Goal: Task Accomplishment & Management: Use online tool/utility

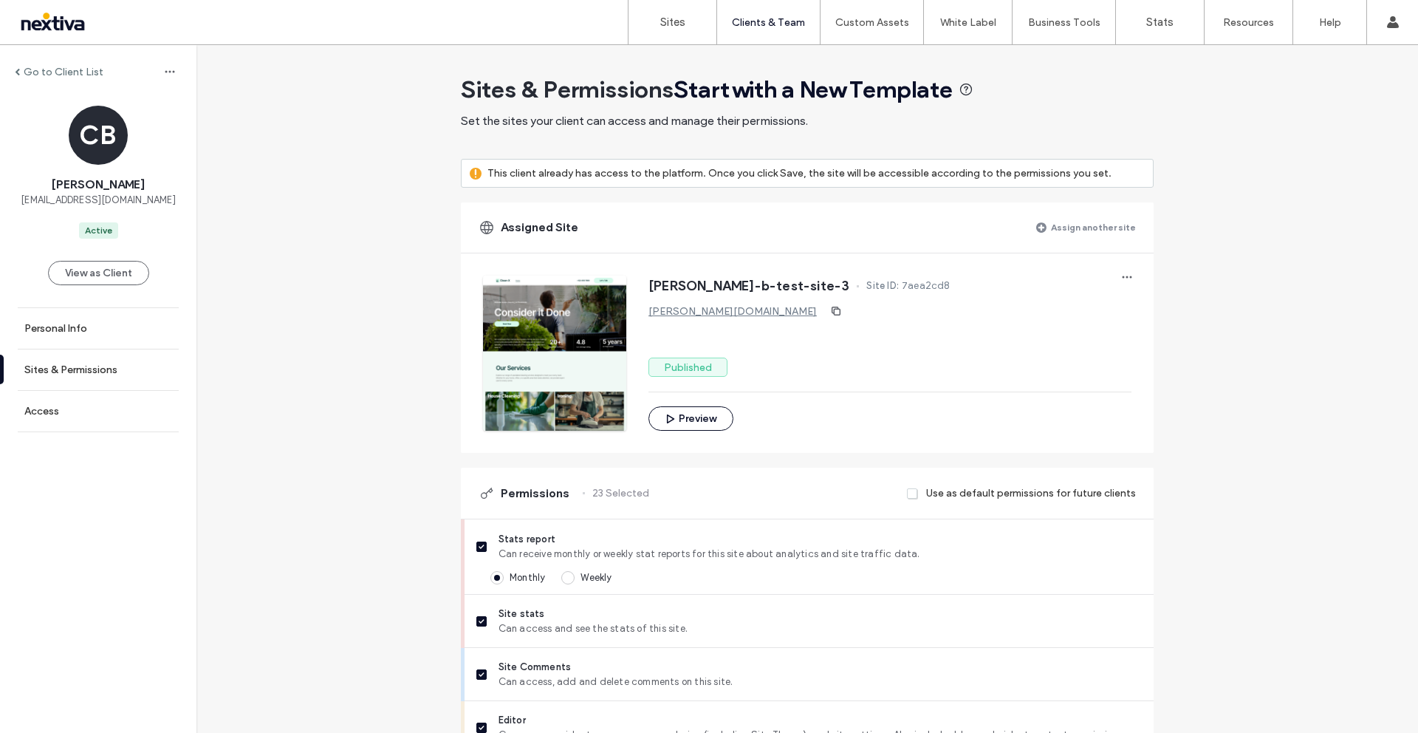
click at [45, 22] on div at bounding box center [95, 22] width 168 height 24
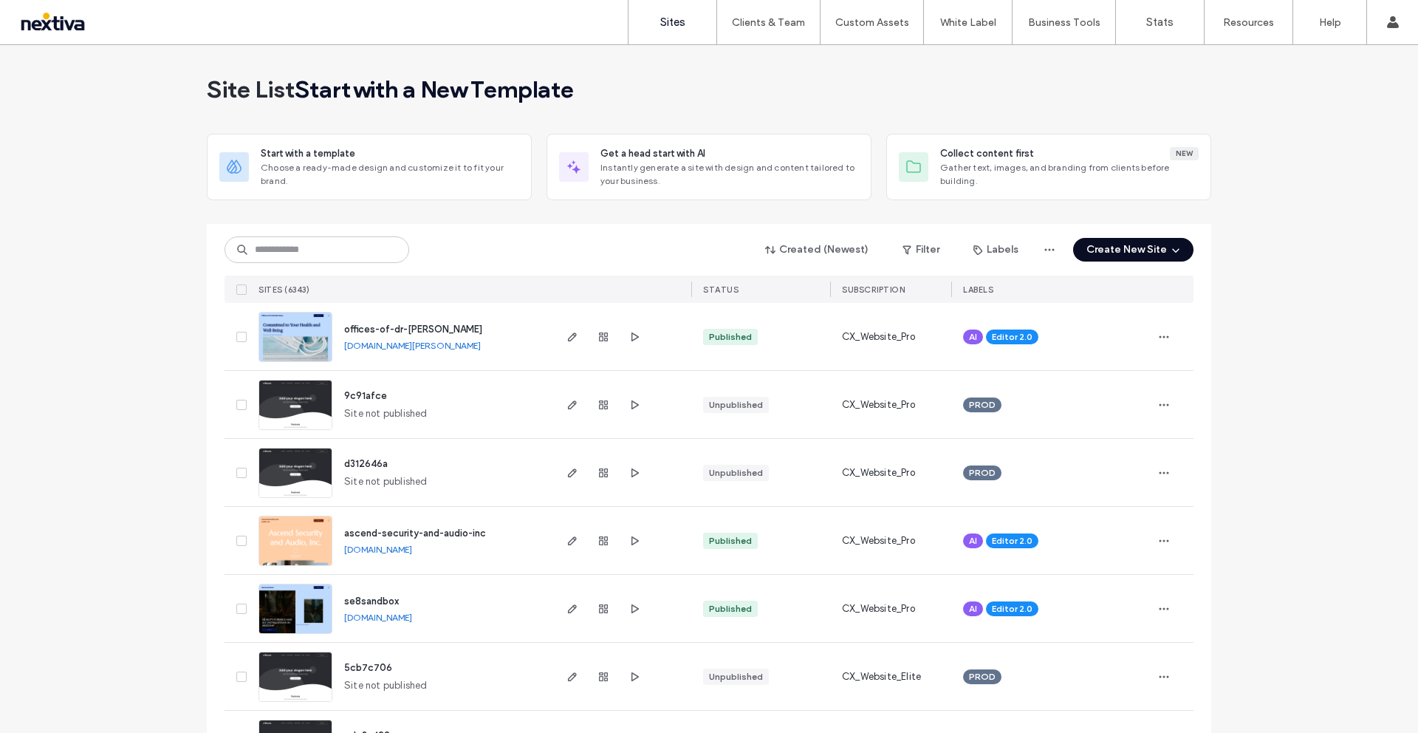
click at [1170, 252] on icon "button" at bounding box center [1176, 250] width 12 height 12
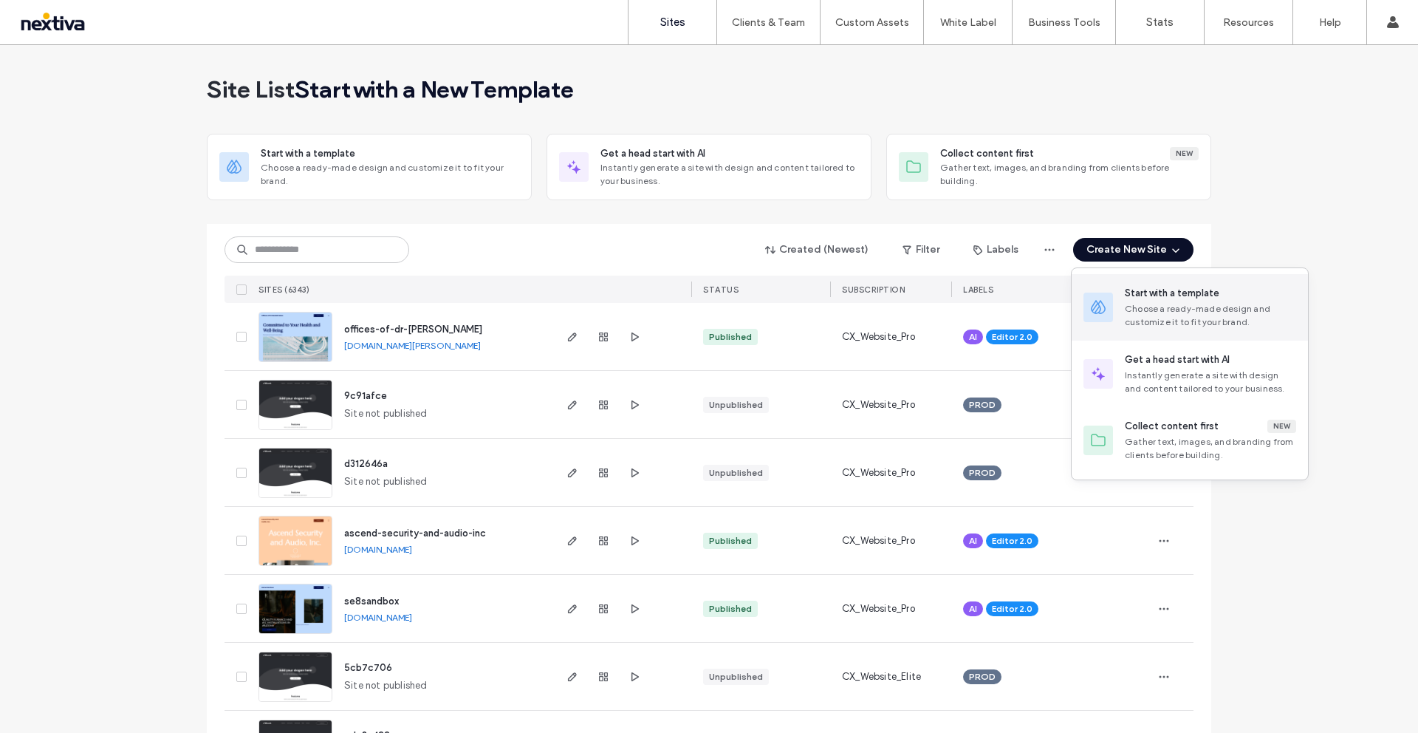
click at [1161, 318] on div "Choose a ready-made design and customize it to fit your brand." at bounding box center [1210, 315] width 171 height 27
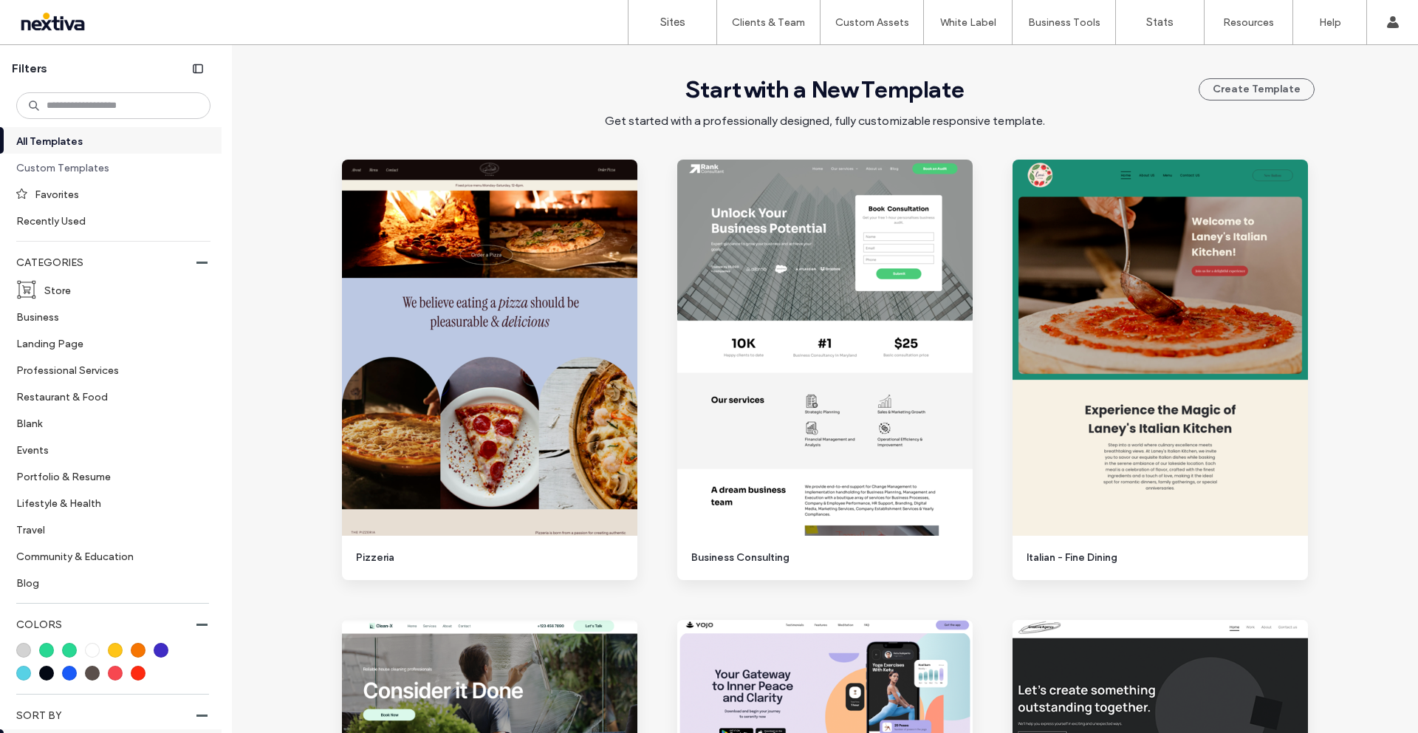
click at [64, 170] on label "Custom Templates" at bounding box center [107, 167] width 182 height 26
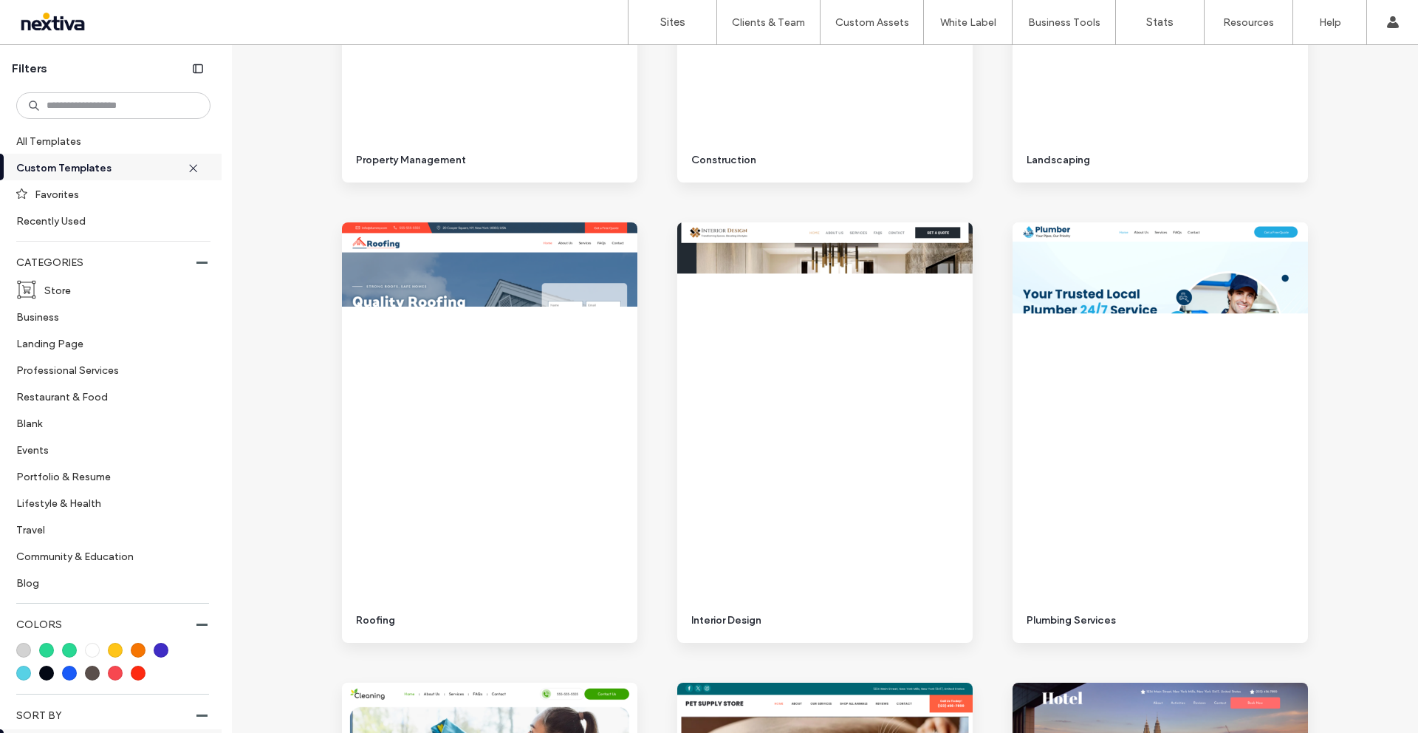
scroll to position [6884, 0]
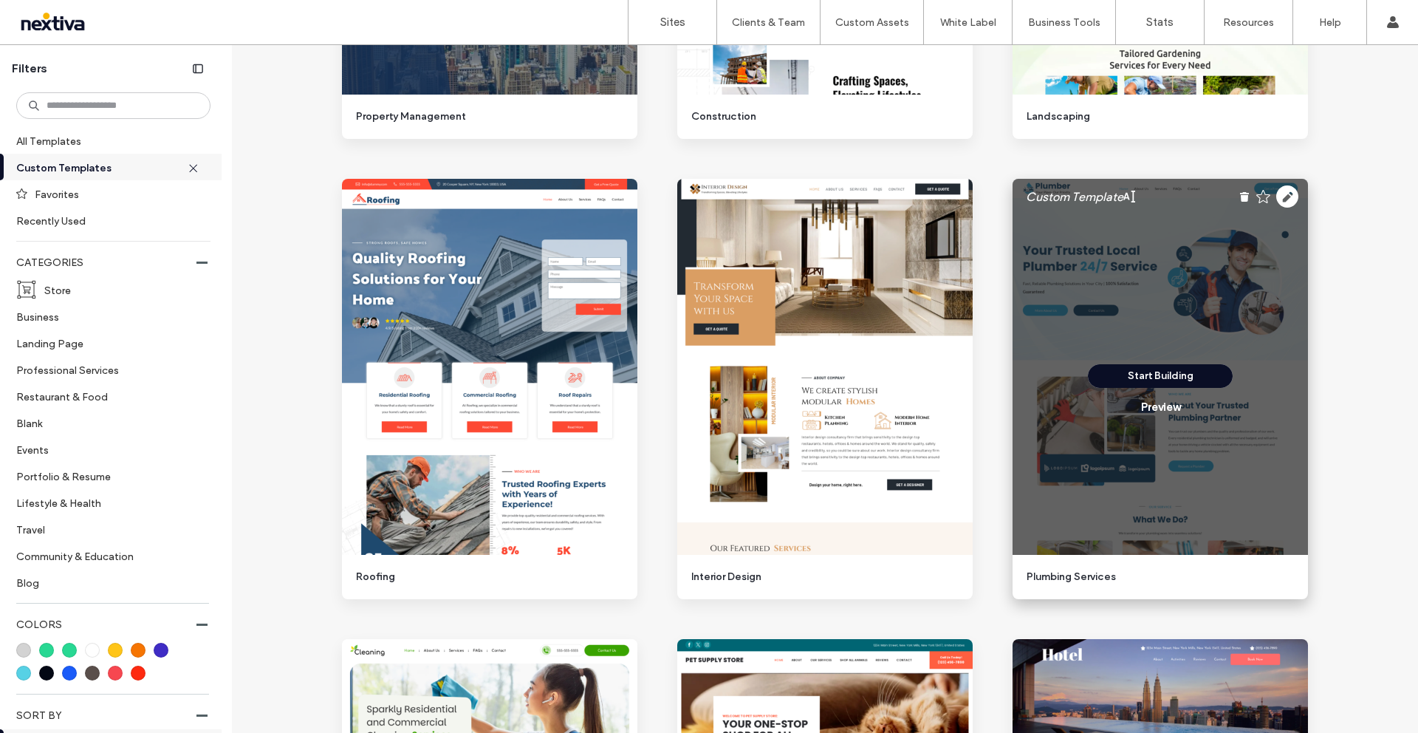
click at [1158, 377] on button "Start Building" at bounding box center [1160, 376] width 145 height 24
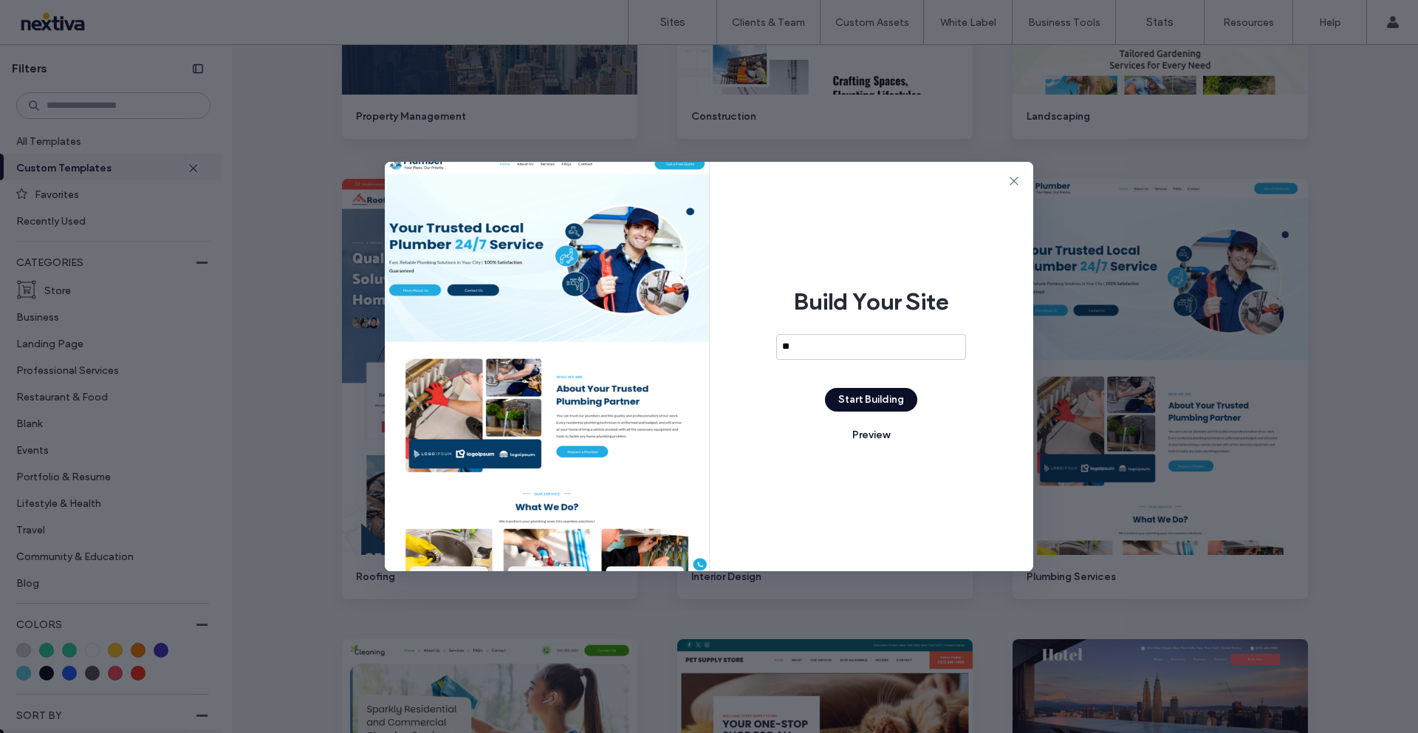
type input "*"
type input "**********"
click at [852, 406] on button "Start Building" at bounding box center [871, 400] width 92 height 24
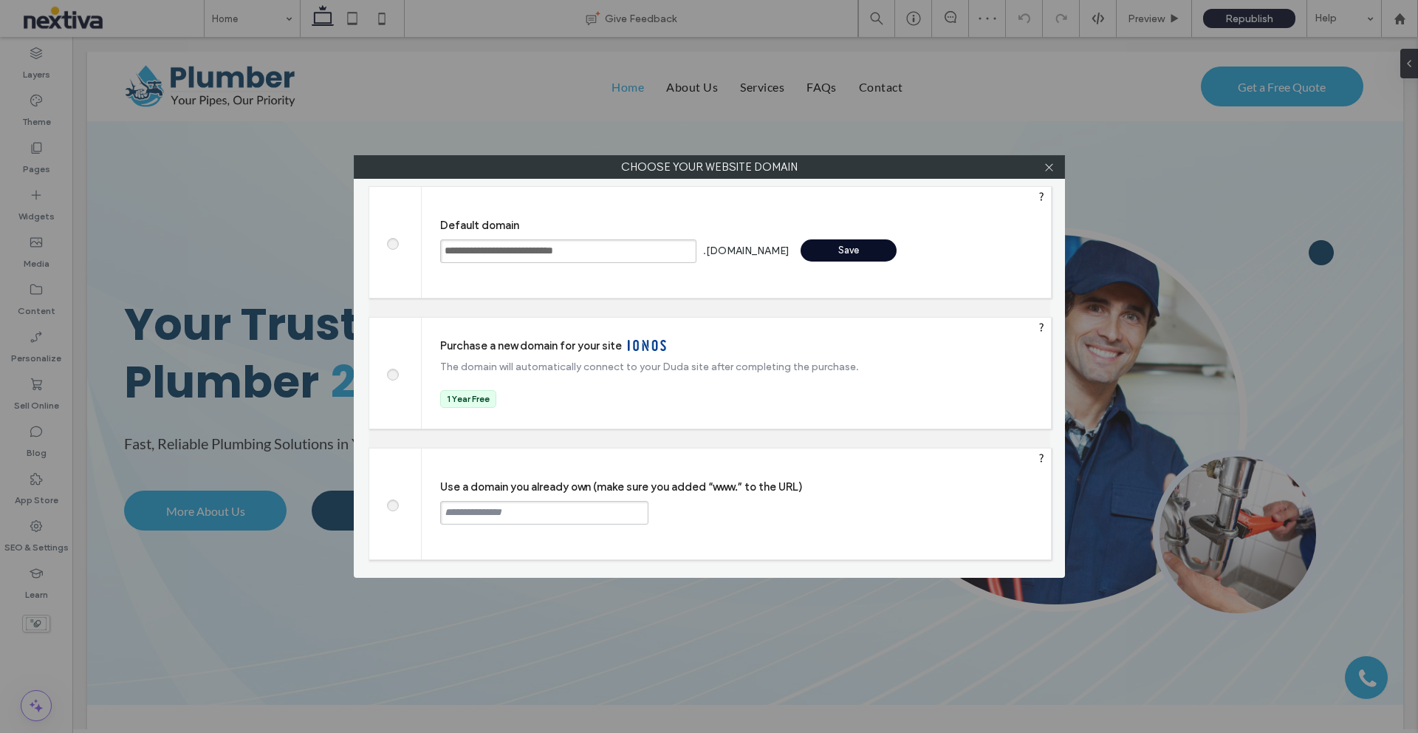
click at [801, 250] on div "Save" at bounding box center [849, 250] width 96 height 22
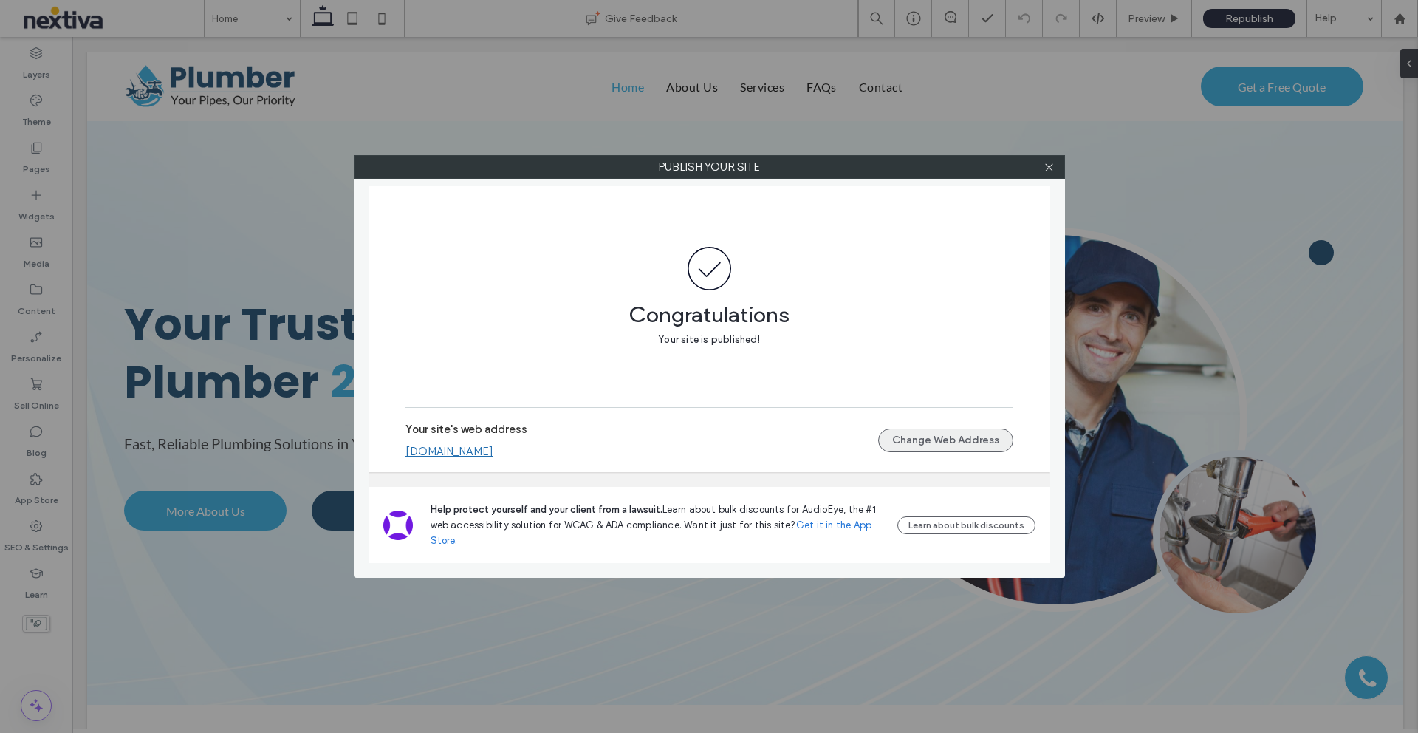
click at [899, 440] on button "Change Web Address" at bounding box center [945, 440] width 135 height 24
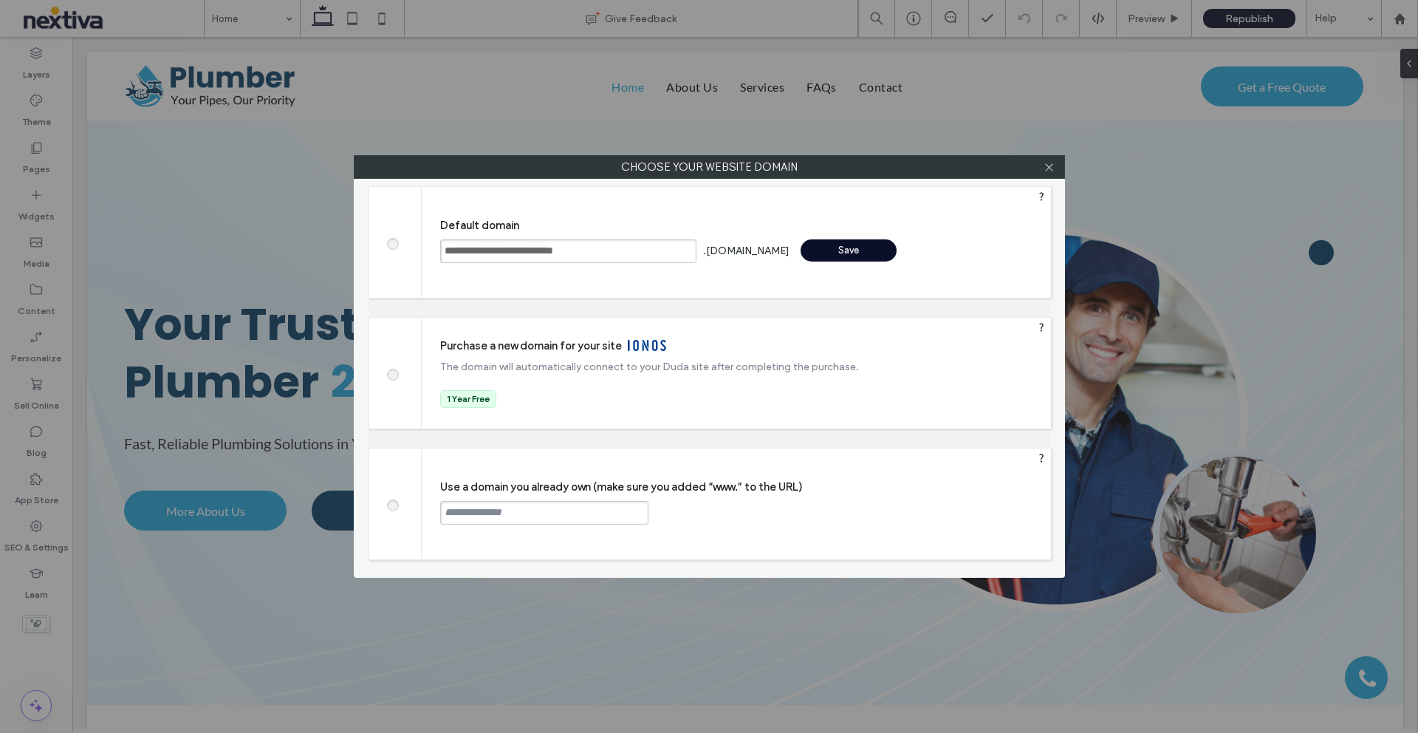
drag, startPoint x: 624, startPoint y: 252, endPoint x: 394, endPoint y: 245, distance: 230.6
click at [394, 245] on div "**********" at bounding box center [710, 242] width 683 height 112
click at [487, 508] on input "text" at bounding box center [544, 513] width 208 height 24
paste input "**********"
drag, startPoint x: 487, startPoint y: 508, endPoint x: 519, endPoint y: 507, distance: 31.8
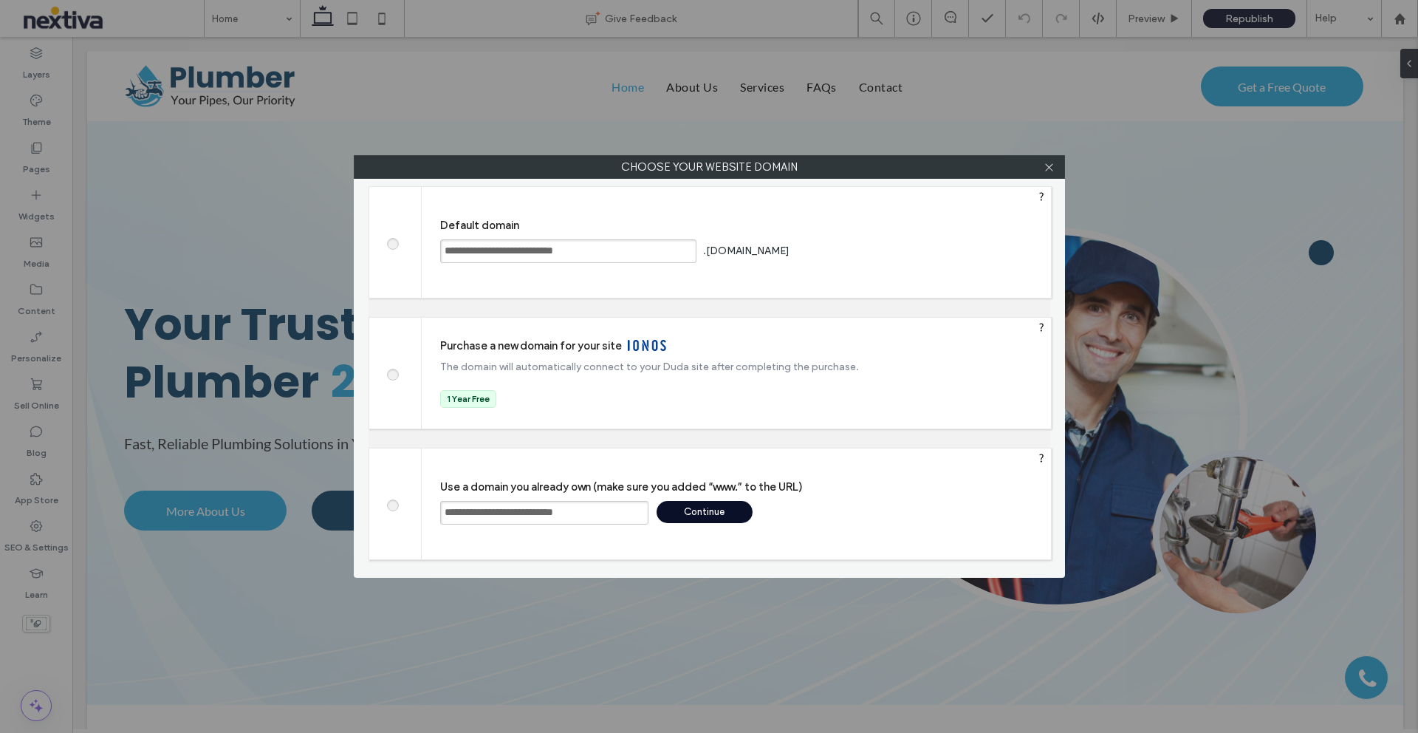
click at [487, 508] on input "**********" at bounding box center [544, 513] width 208 height 24
type input "**********"
click at [707, 510] on div "Continue" at bounding box center [705, 512] width 96 height 22
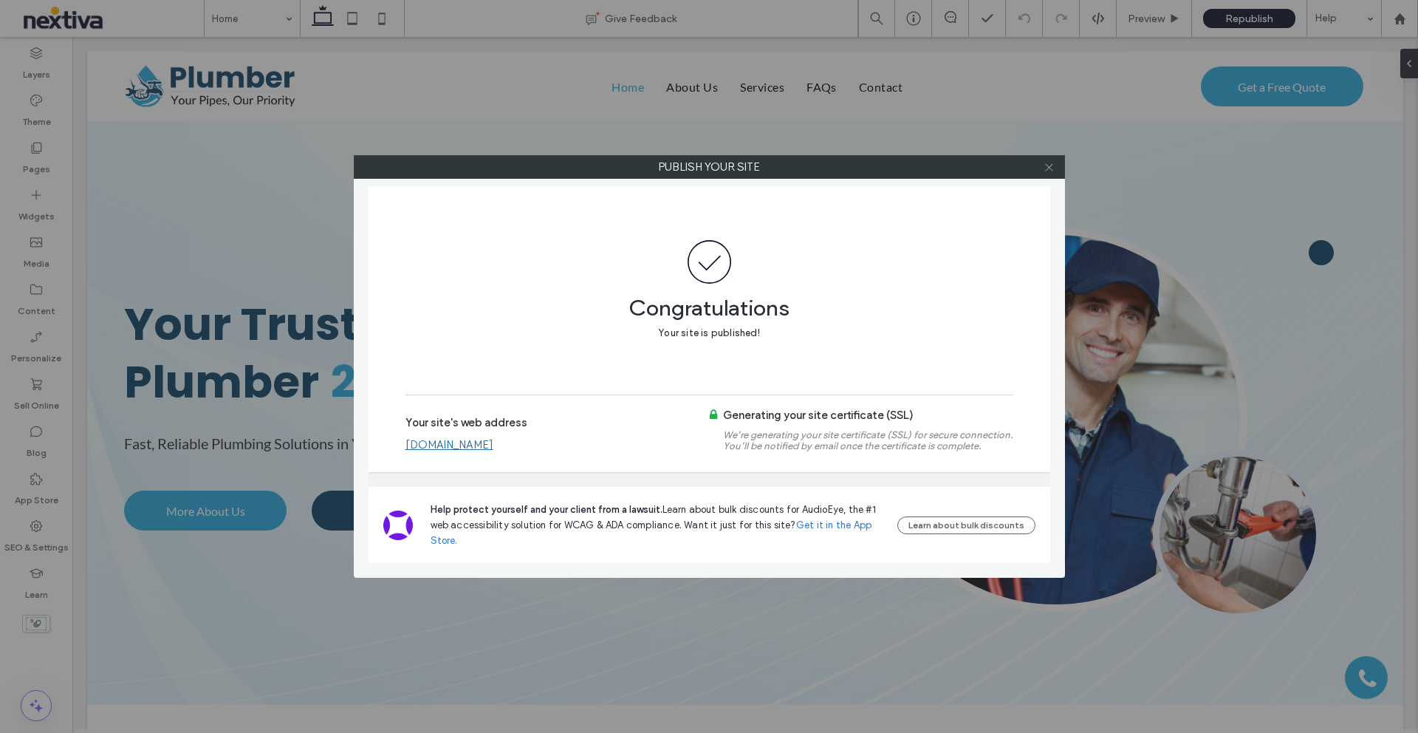
click at [1050, 171] on icon at bounding box center [1049, 167] width 11 height 11
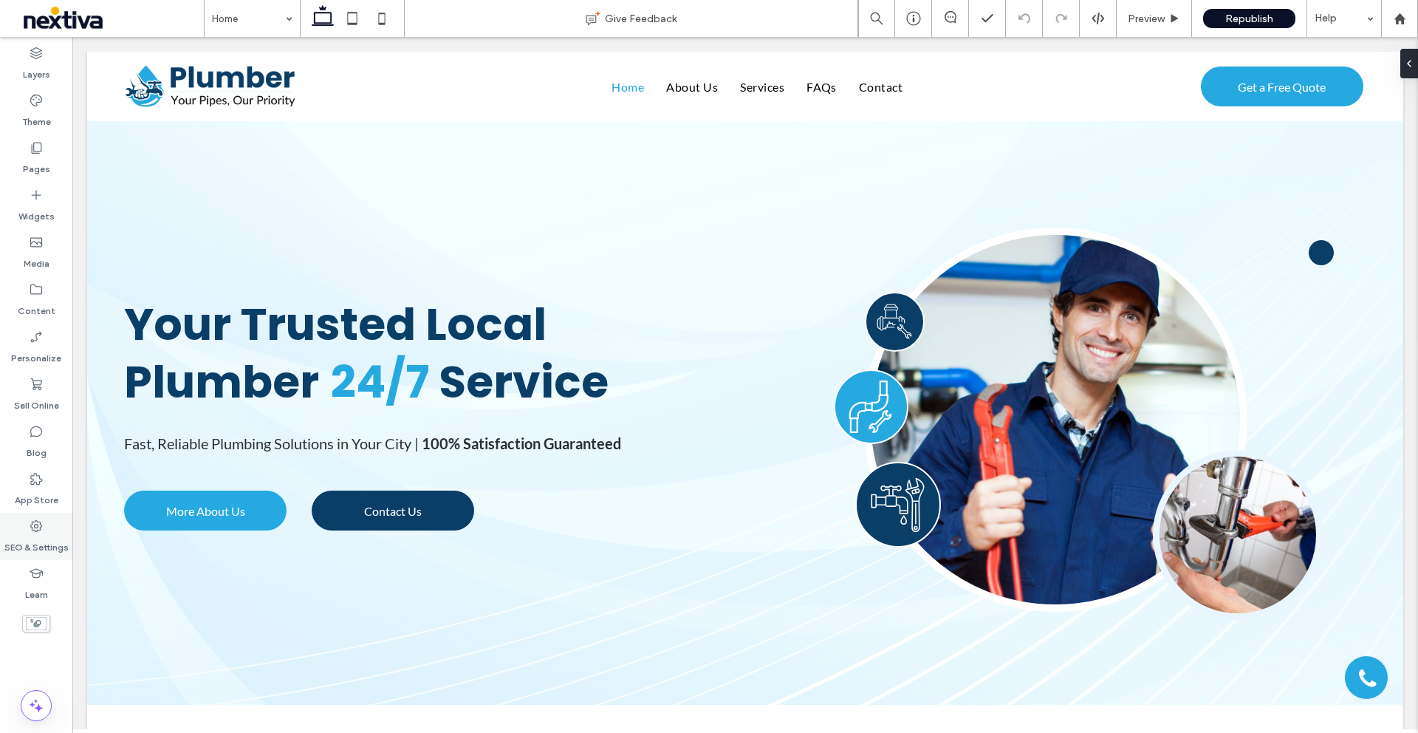
click at [44, 535] on label "SEO & Settings" at bounding box center [36, 543] width 64 height 21
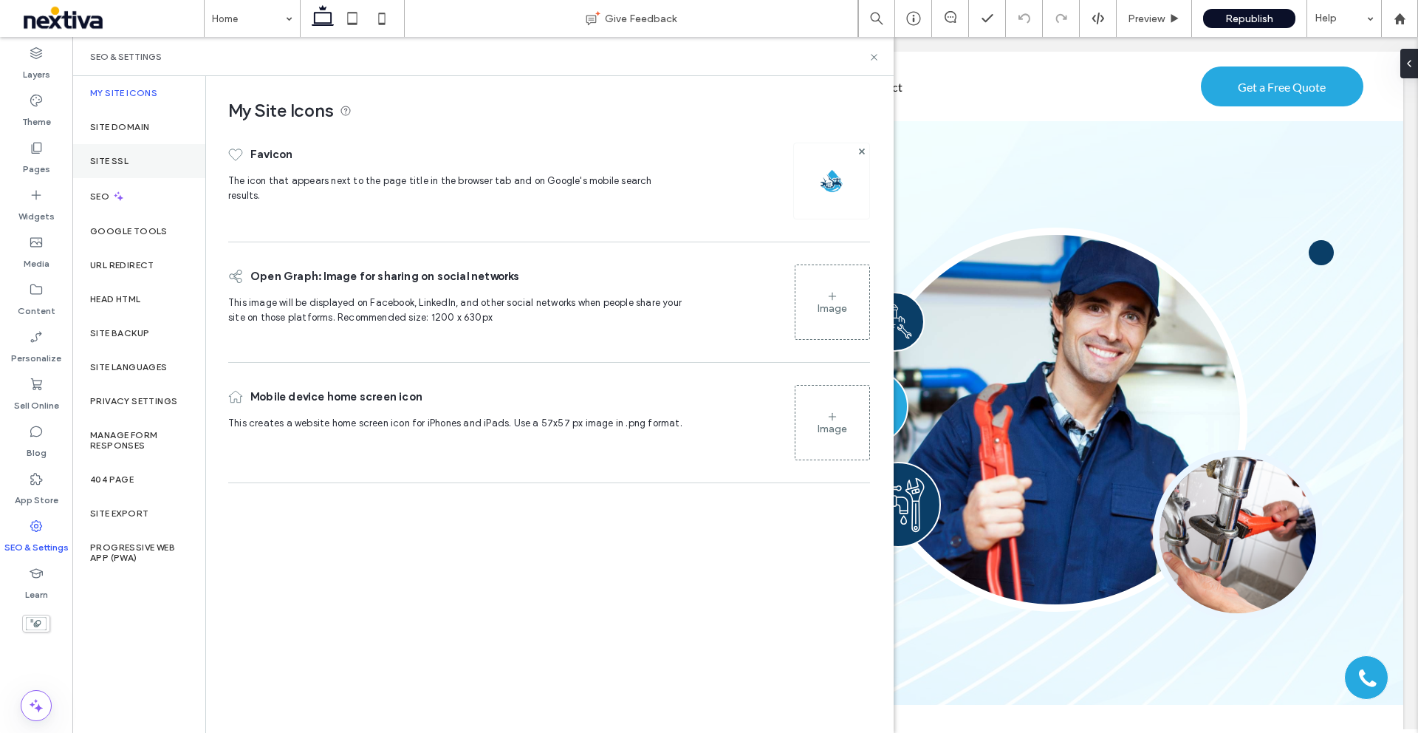
click at [118, 163] on label "Site SSL" at bounding box center [109, 161] width 38 height 10
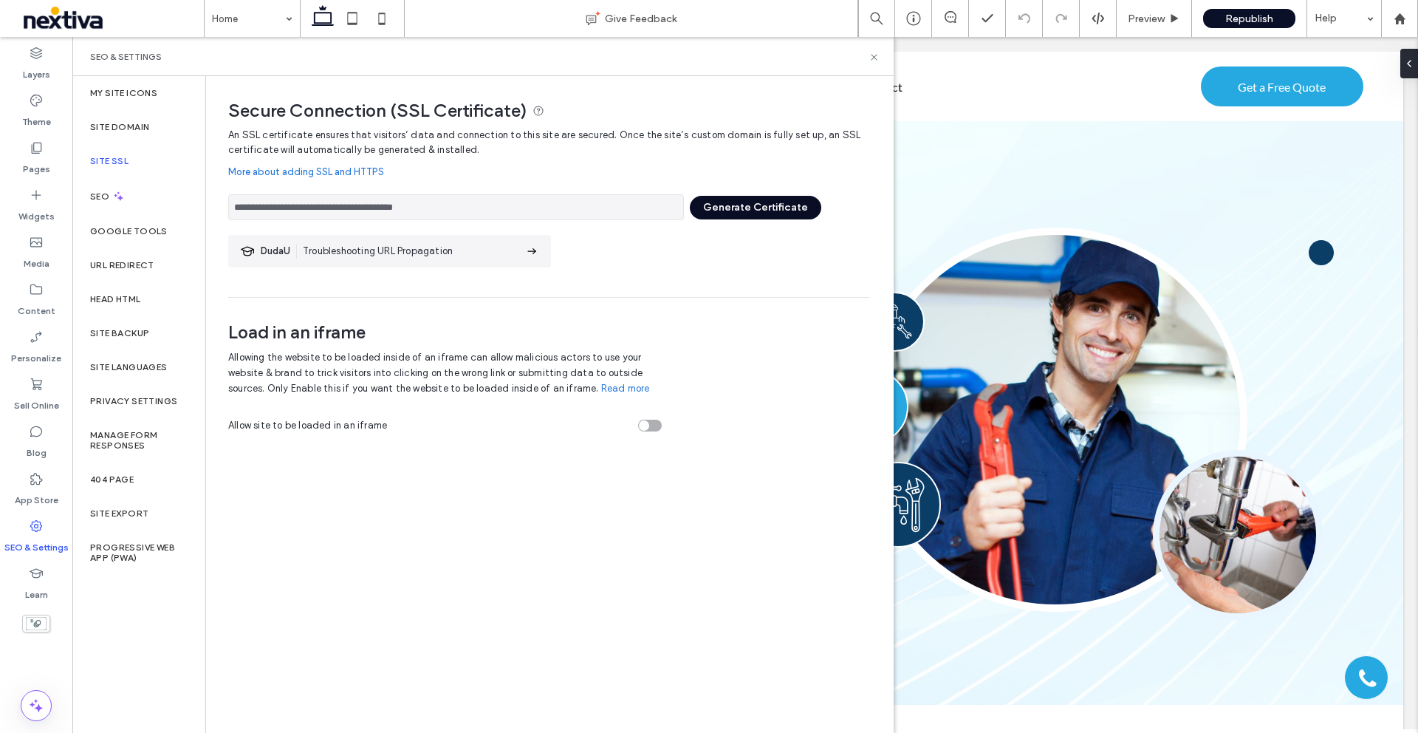
click at [770, 206] on button "Generate Certificate" at bounding box center [755, 208] width 131 height 24
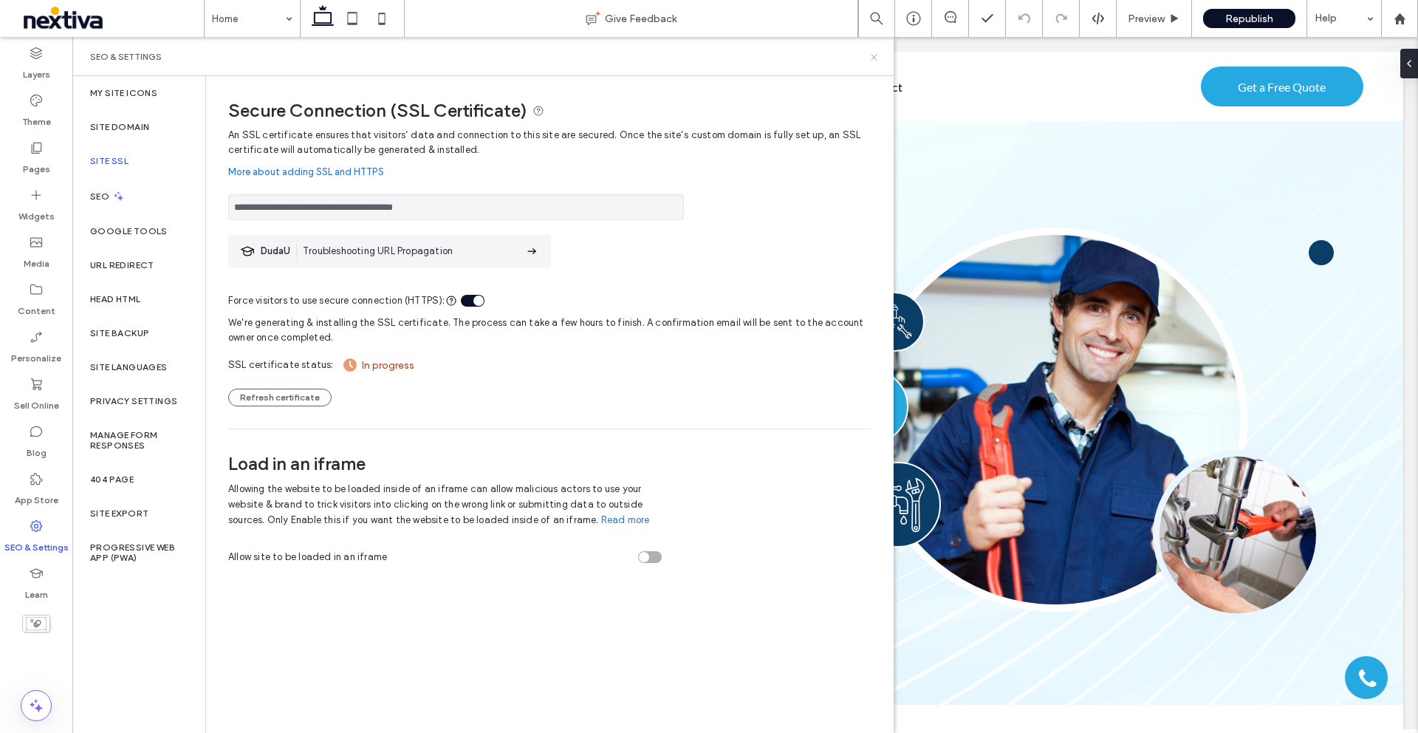
click at [873, 56] on use at bounding box center [874, 57] width 6 height 6
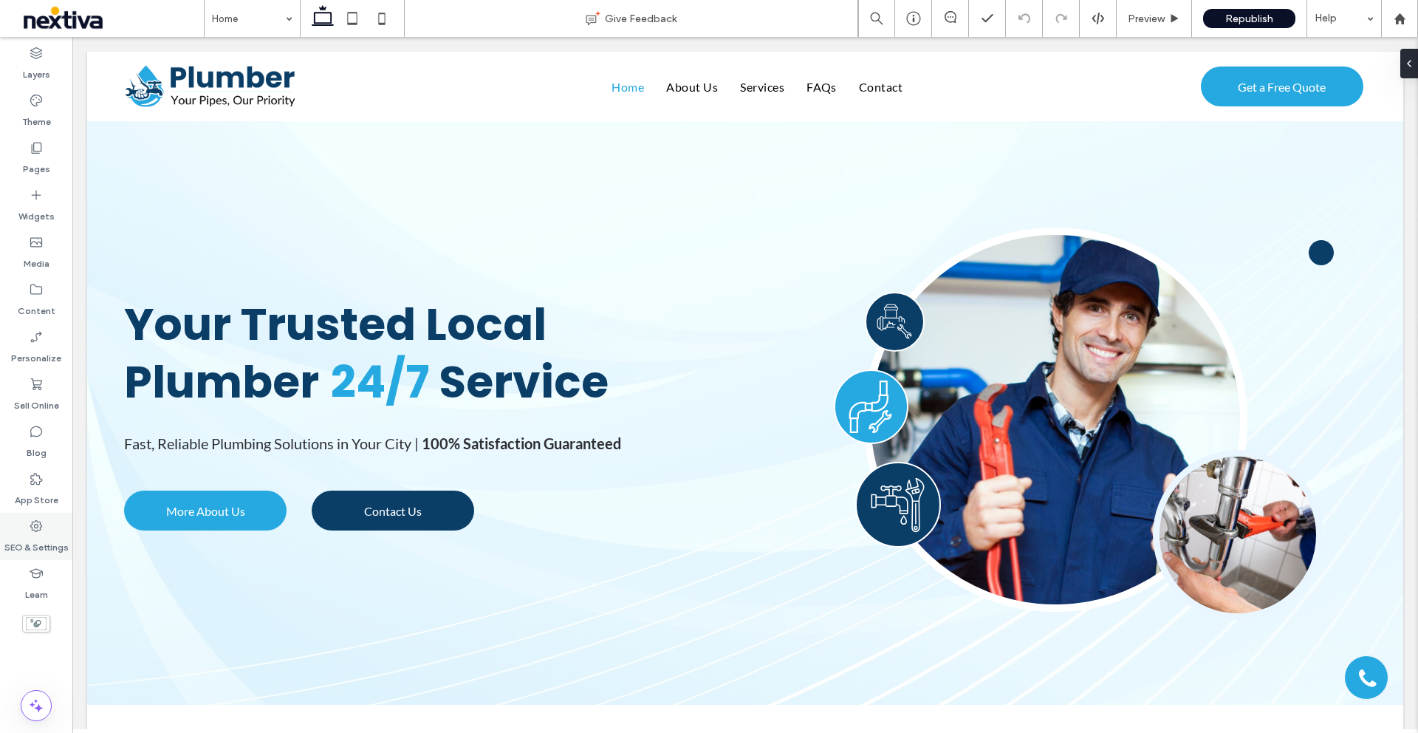
click at [36, 524] on use at bounding box center [36, 526] width 12 height 12
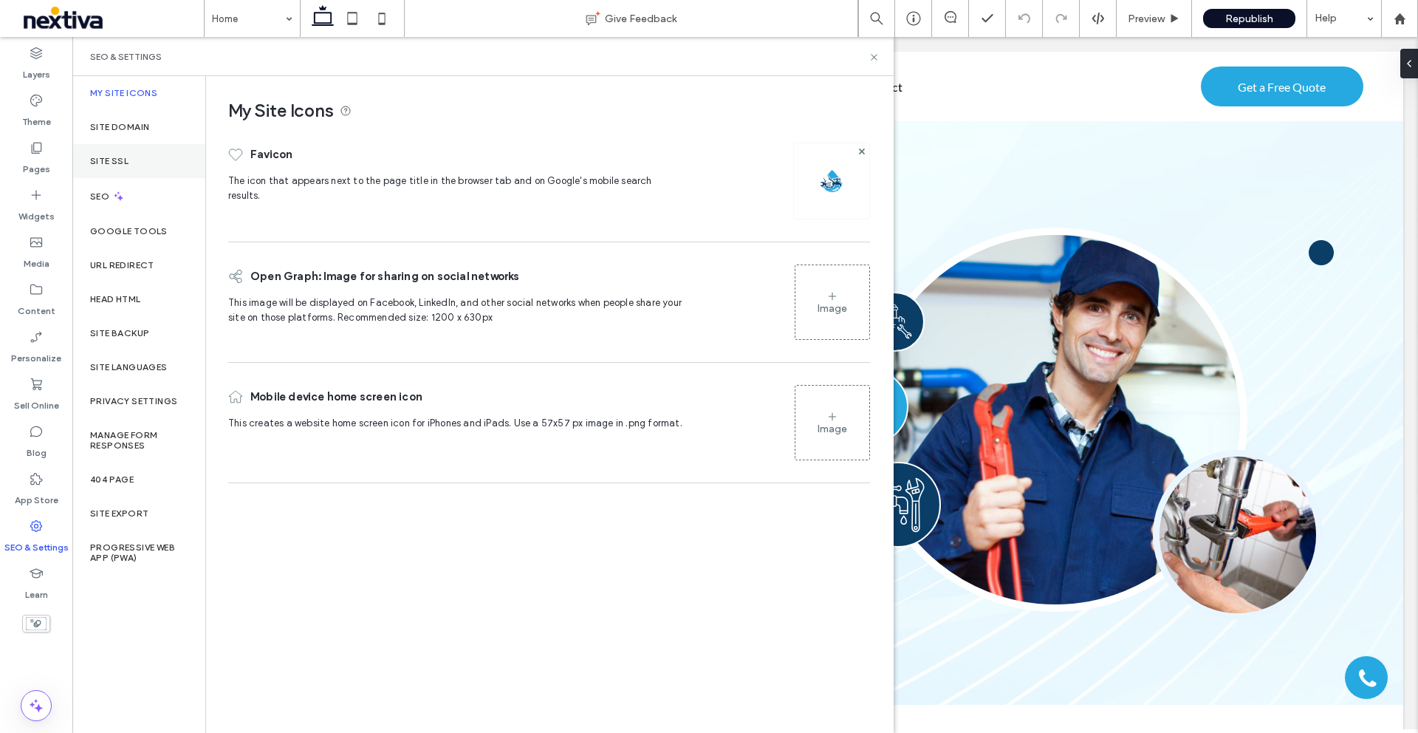
click at [126, 157] on label "Site SSL" at bounding box center [109, 161] width 38 height 10
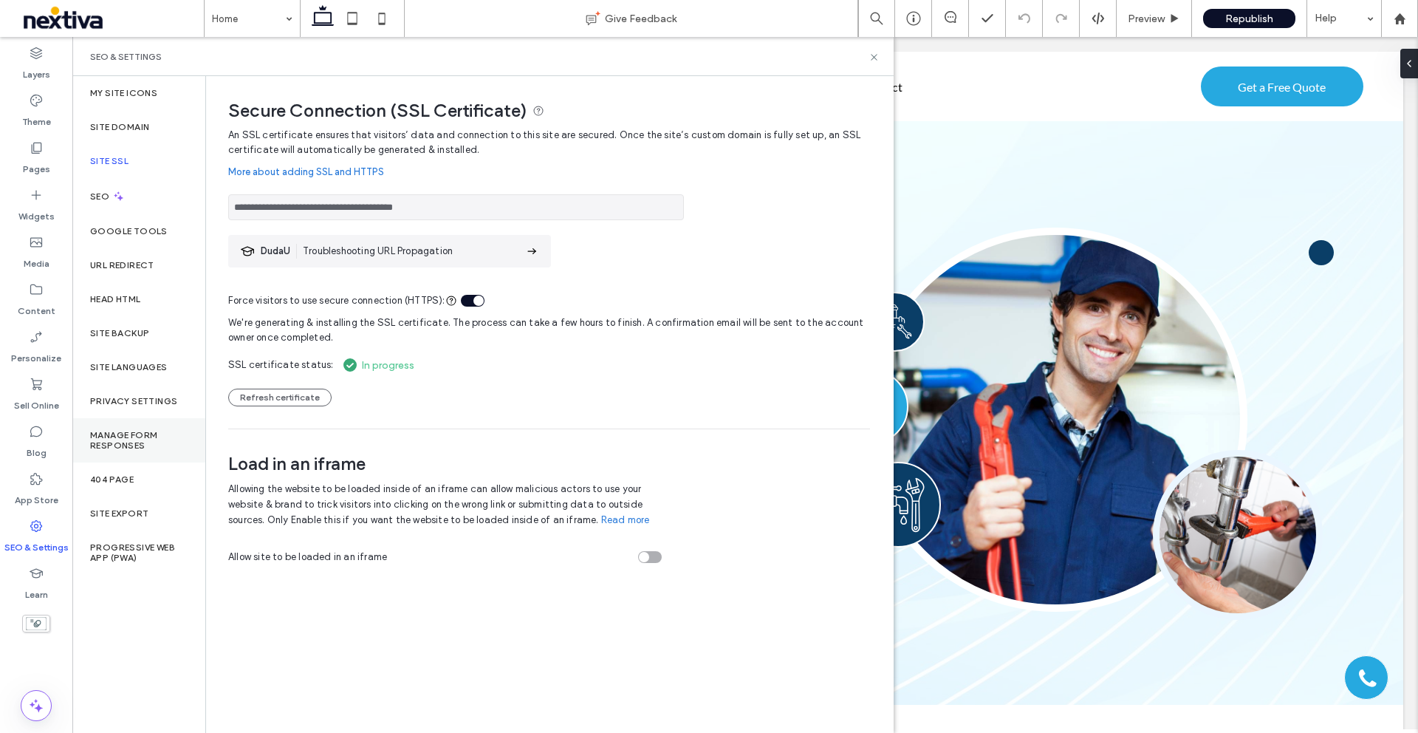
click at [117, 439] on label "Manage Form Responses" at bounding box center [139, 440] width 98 height 21
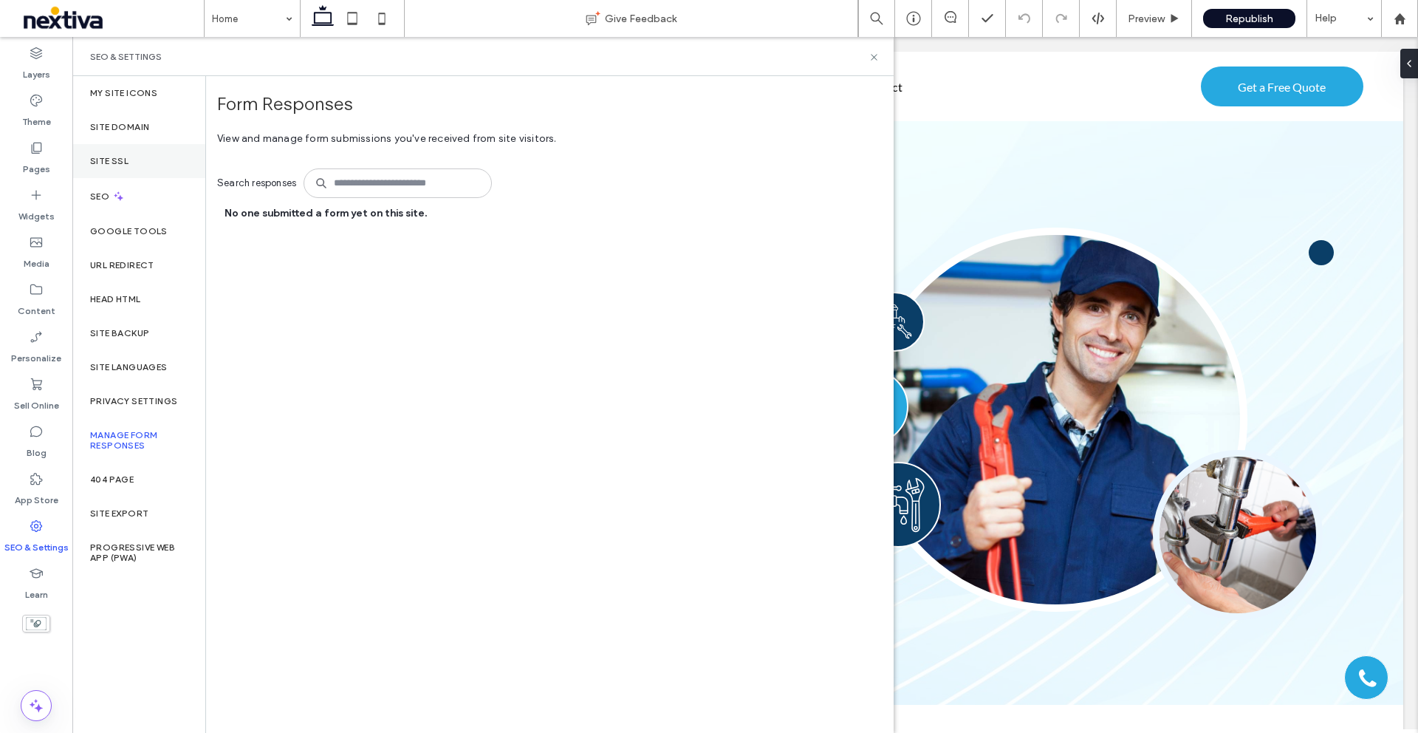
click at [115, 167] on div "Site SSL" at bounding box center [138, 161] width 133 height 34
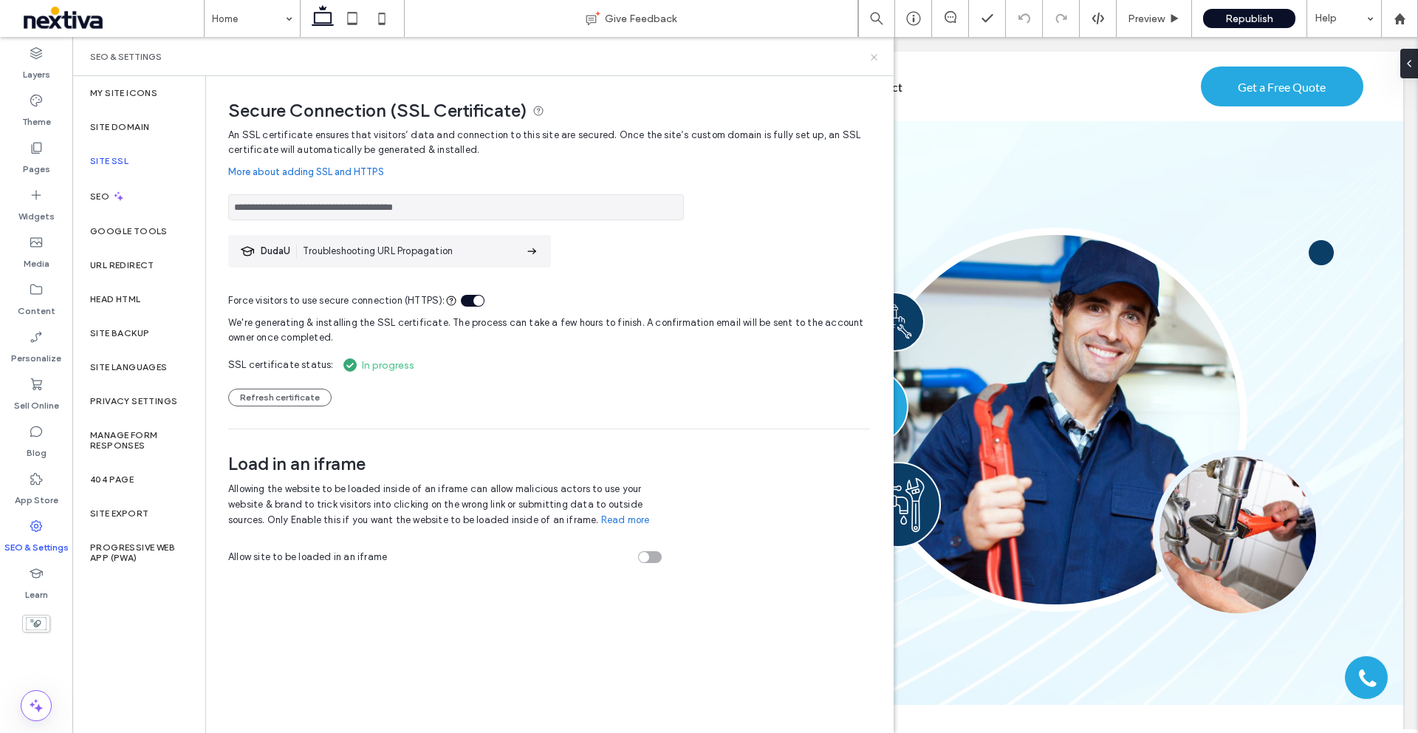
click at [874, 59] on icon at bounding box center [874, 57] width 11 height 11
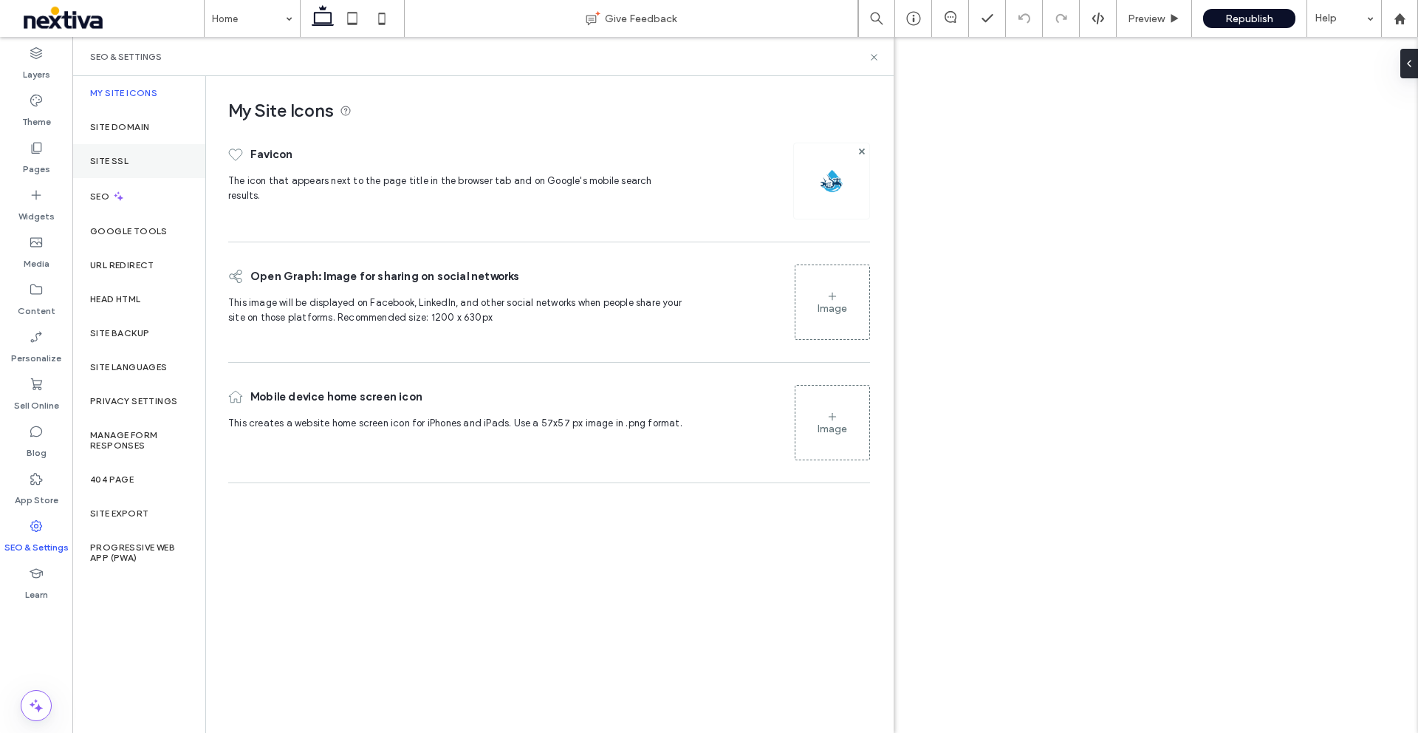
click at [124, 151] on div "Site SSL" at bounding box center [138, 161] width 133 height 34
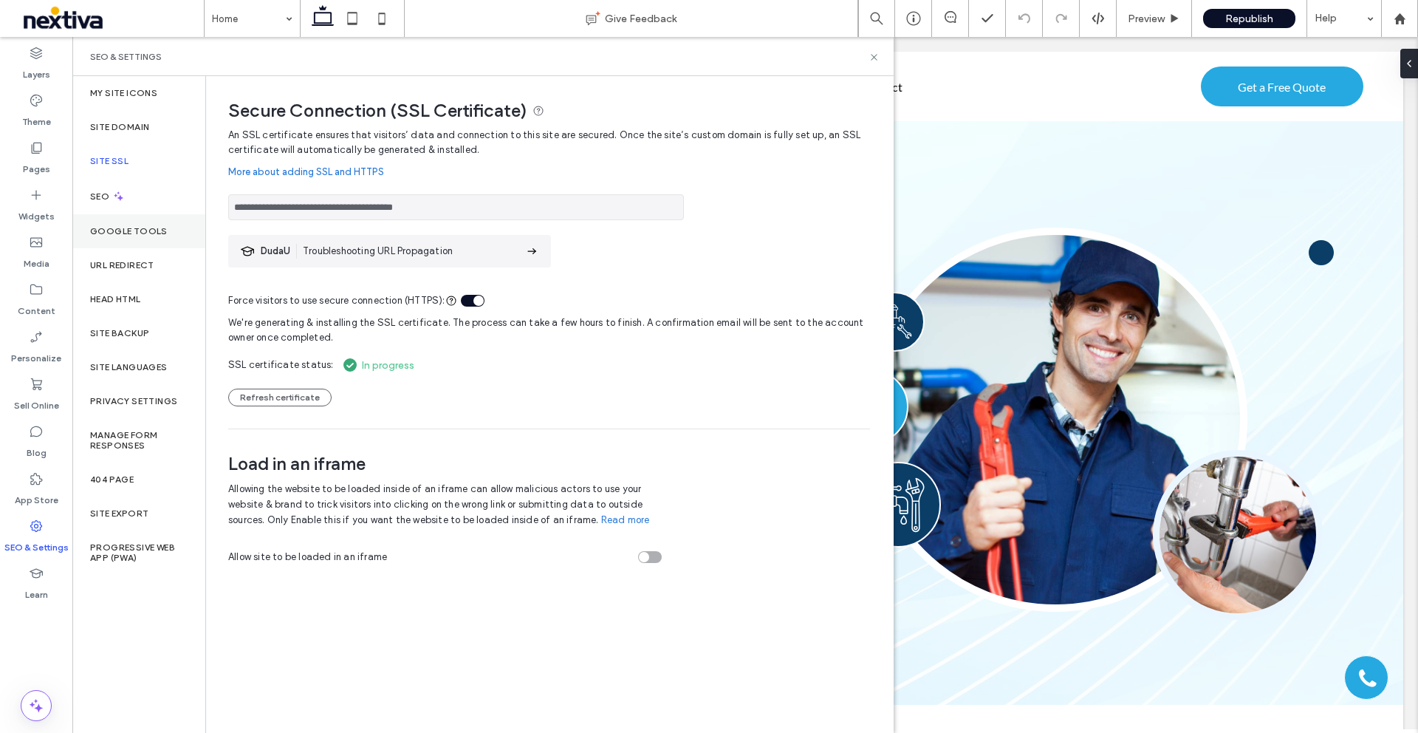
click at [106, 229] on label "Google Tools" at bounding box center [129, 231] width 78 height 10
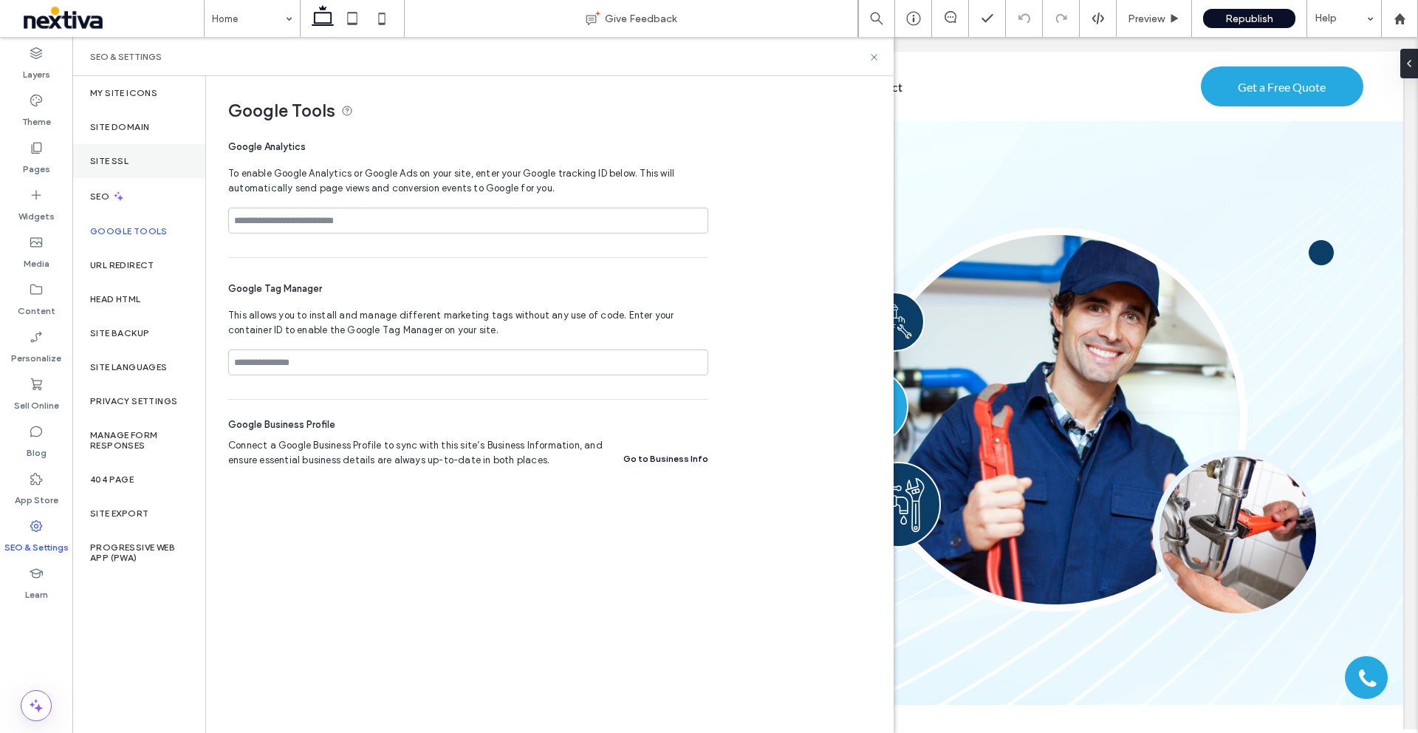
click at [100, 148] on div "Site SSL" at bounding box center [138, 161] width 133 height 34
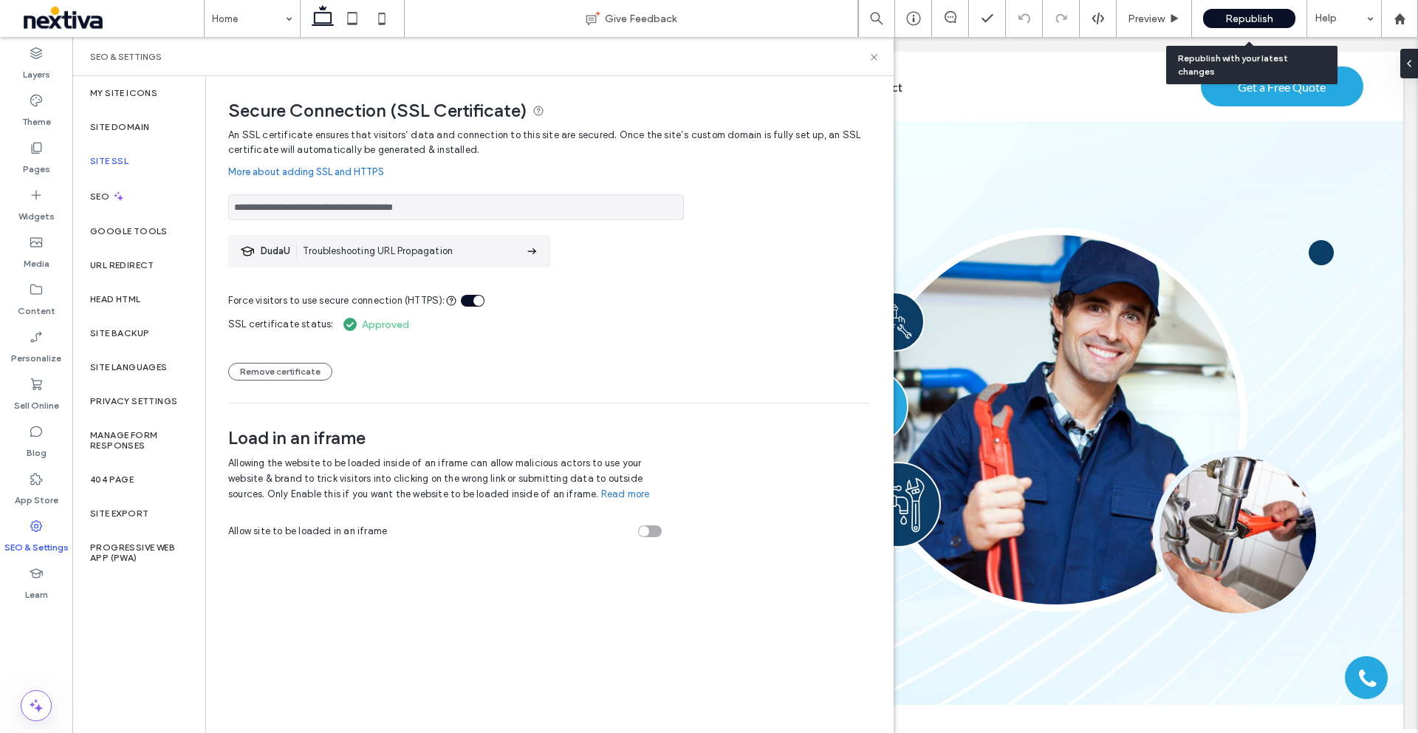
click at [1223, 20] on div "Republish" at bounding box center [1249, 18] width 92 height 19
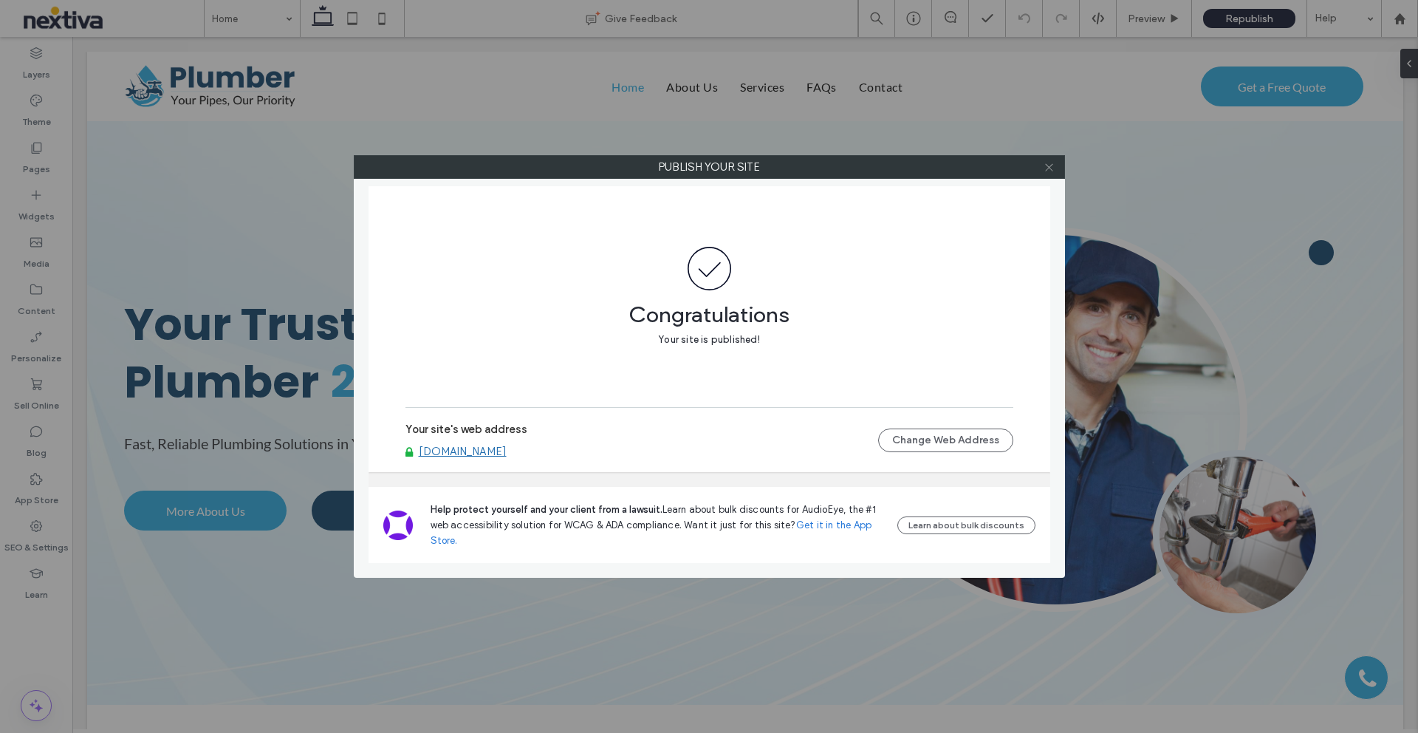
click at [1051, 172] on icon at bounding box center [1049, 167] width 11 height 11
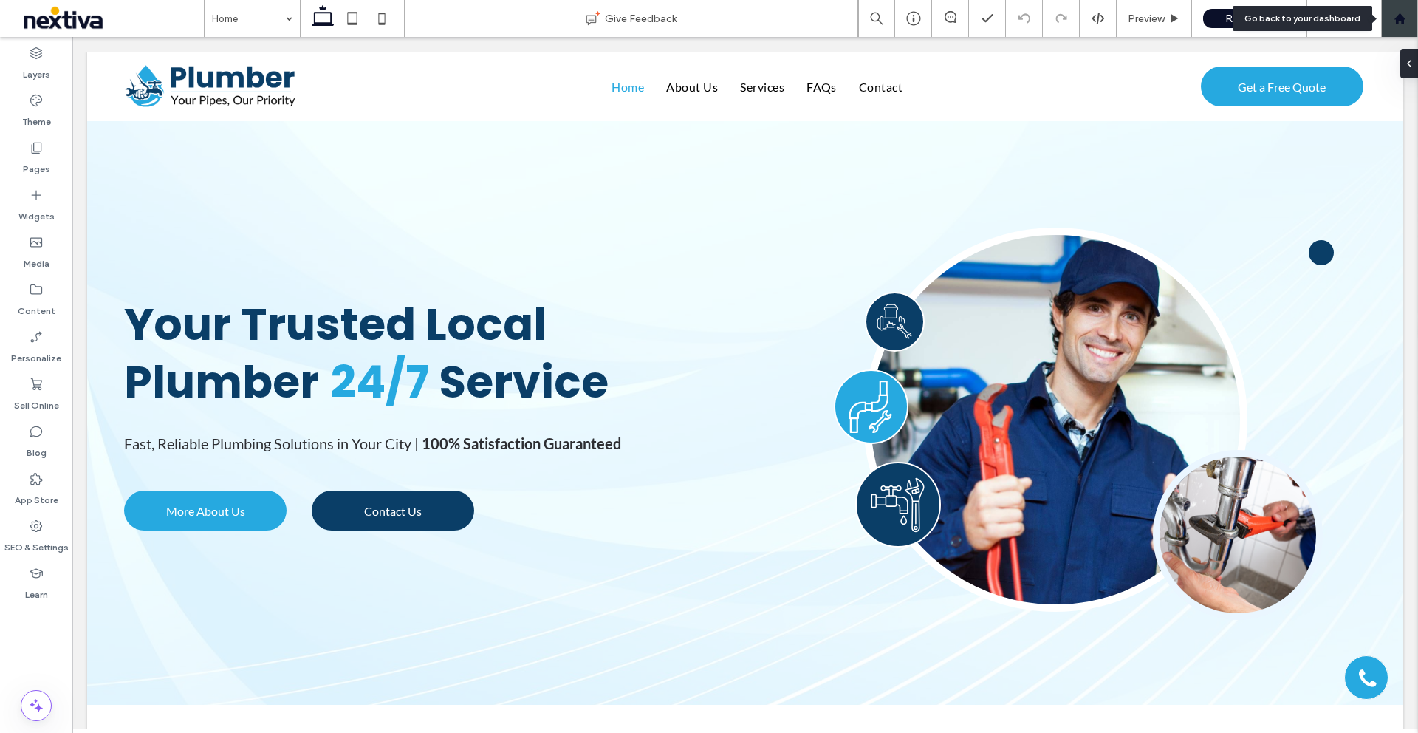
click at [1410, 17] on div at bounding box center [1399, 19] width 35 height 13
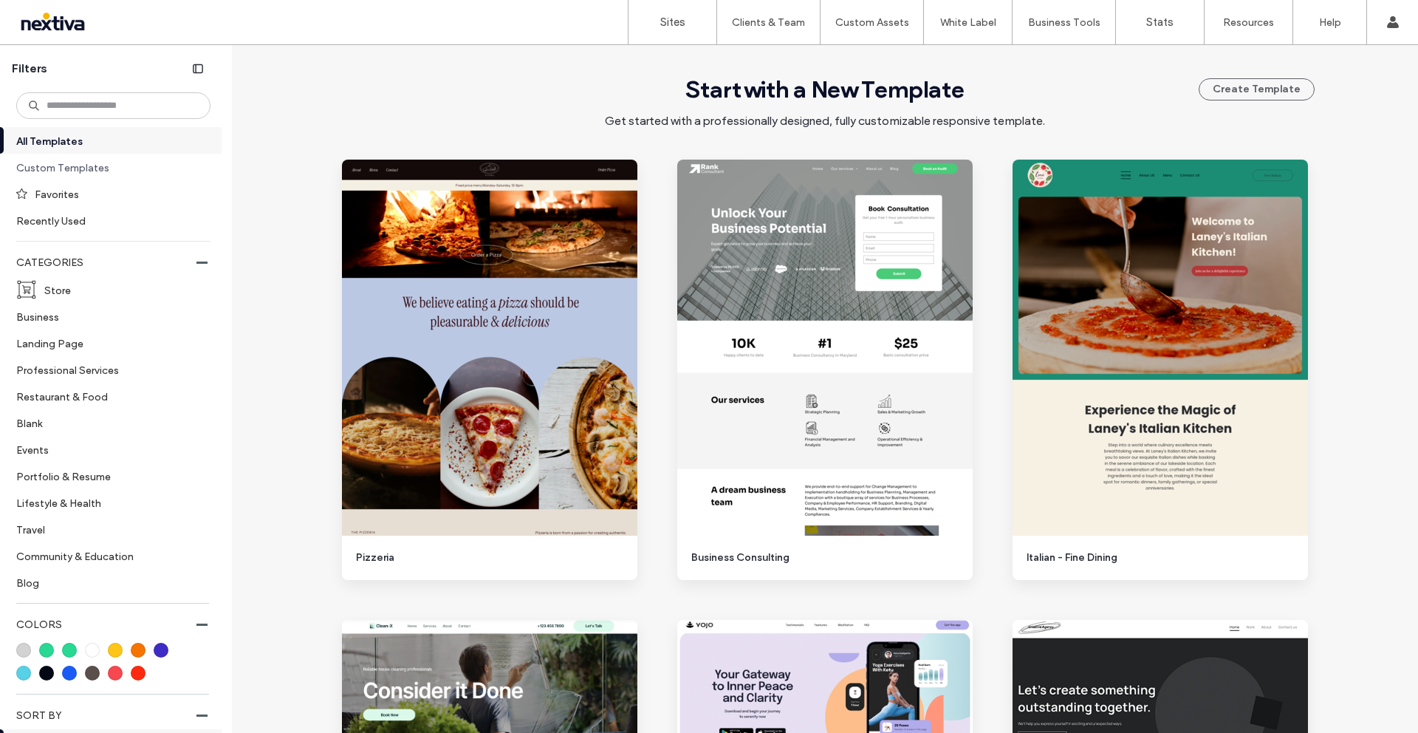
click at [68, 163] on label "Custom Templates" at bounding box center [107, 167] width 182 height 26
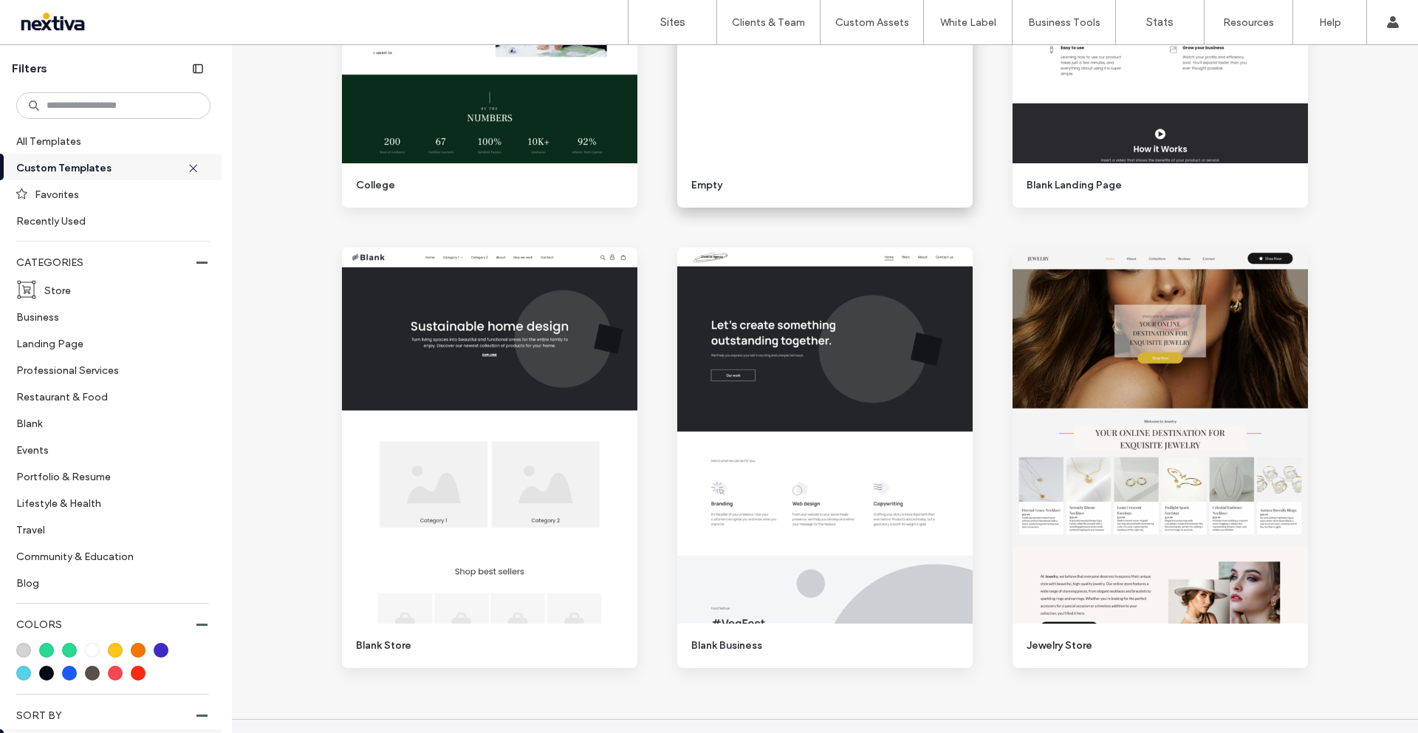
scroll to position [10526, 0]
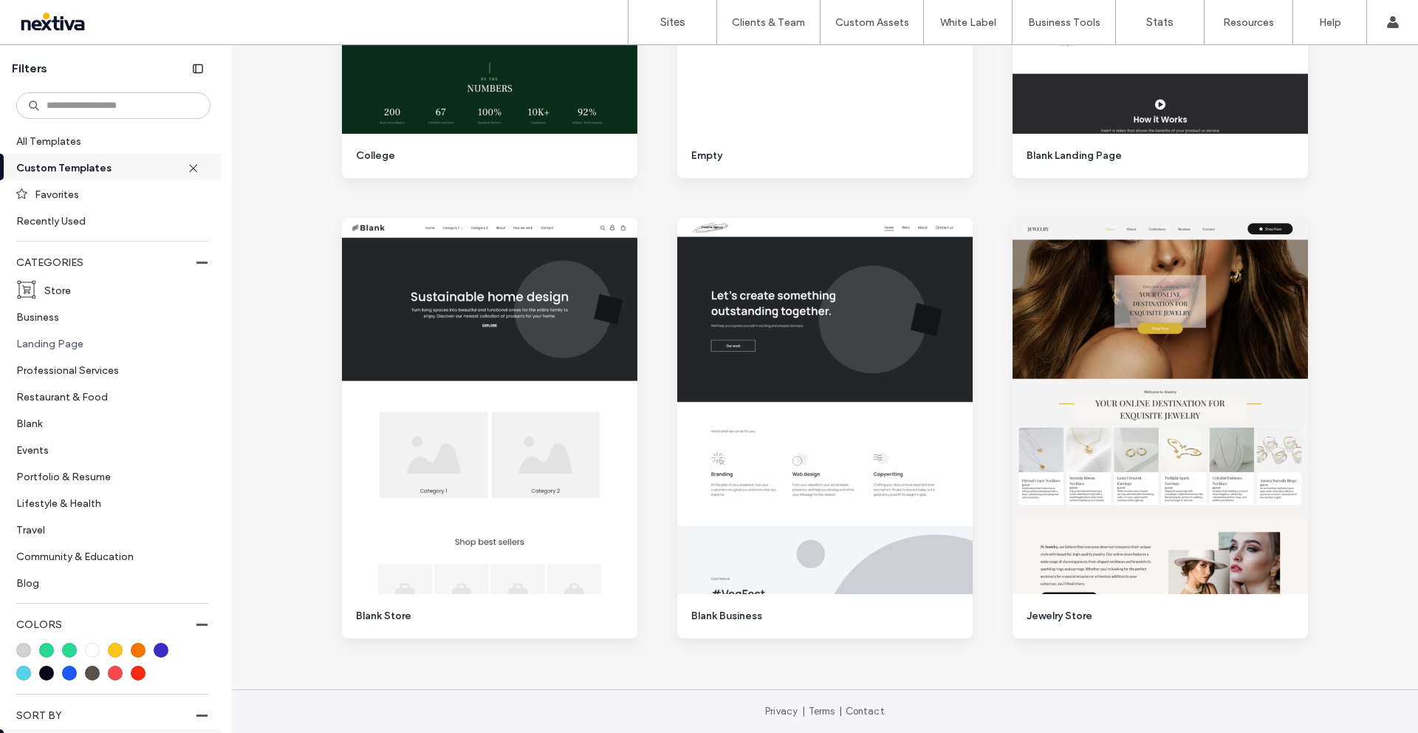
click at [49, 341] on label "Landing Page" at bounding box center [107, 343] width 182 height 26
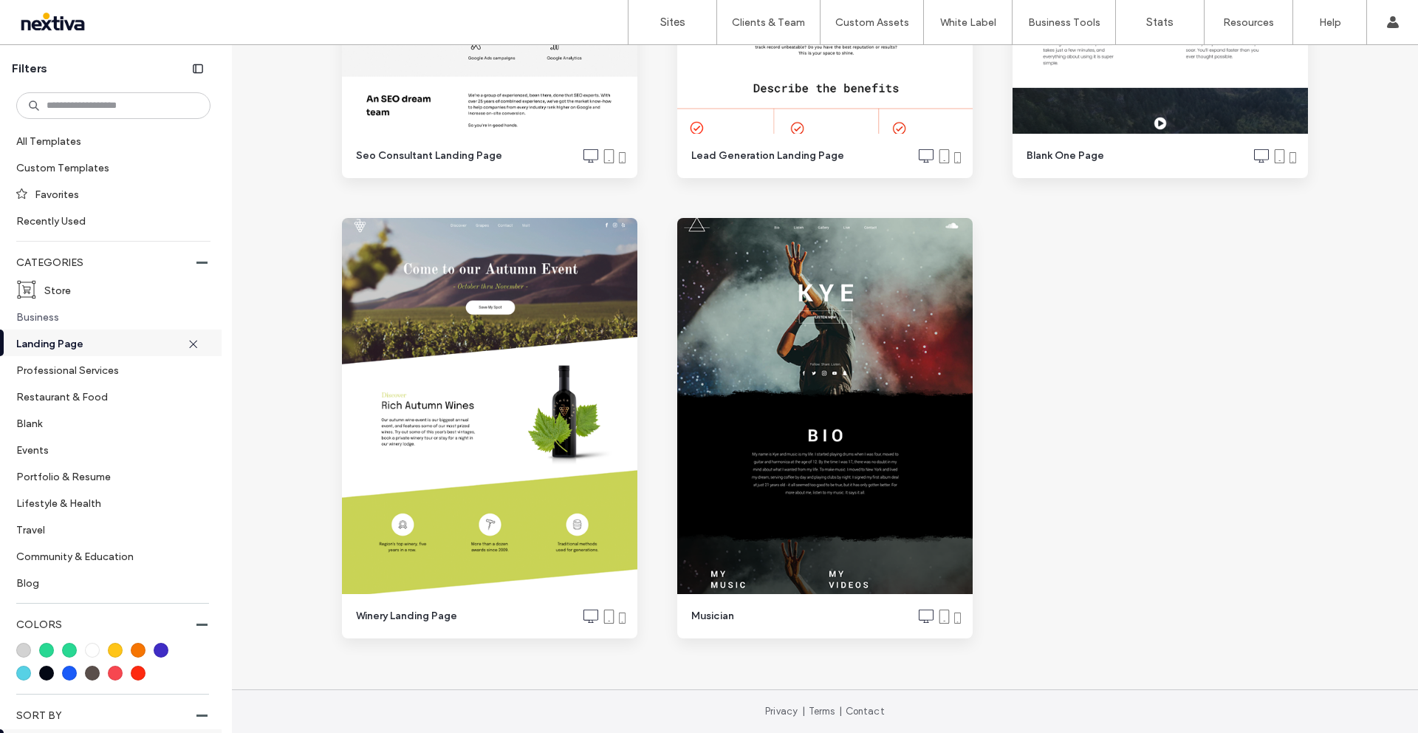
click at [40, 315] on label "Business" at bounding box center [107, 317] width 182 height 26
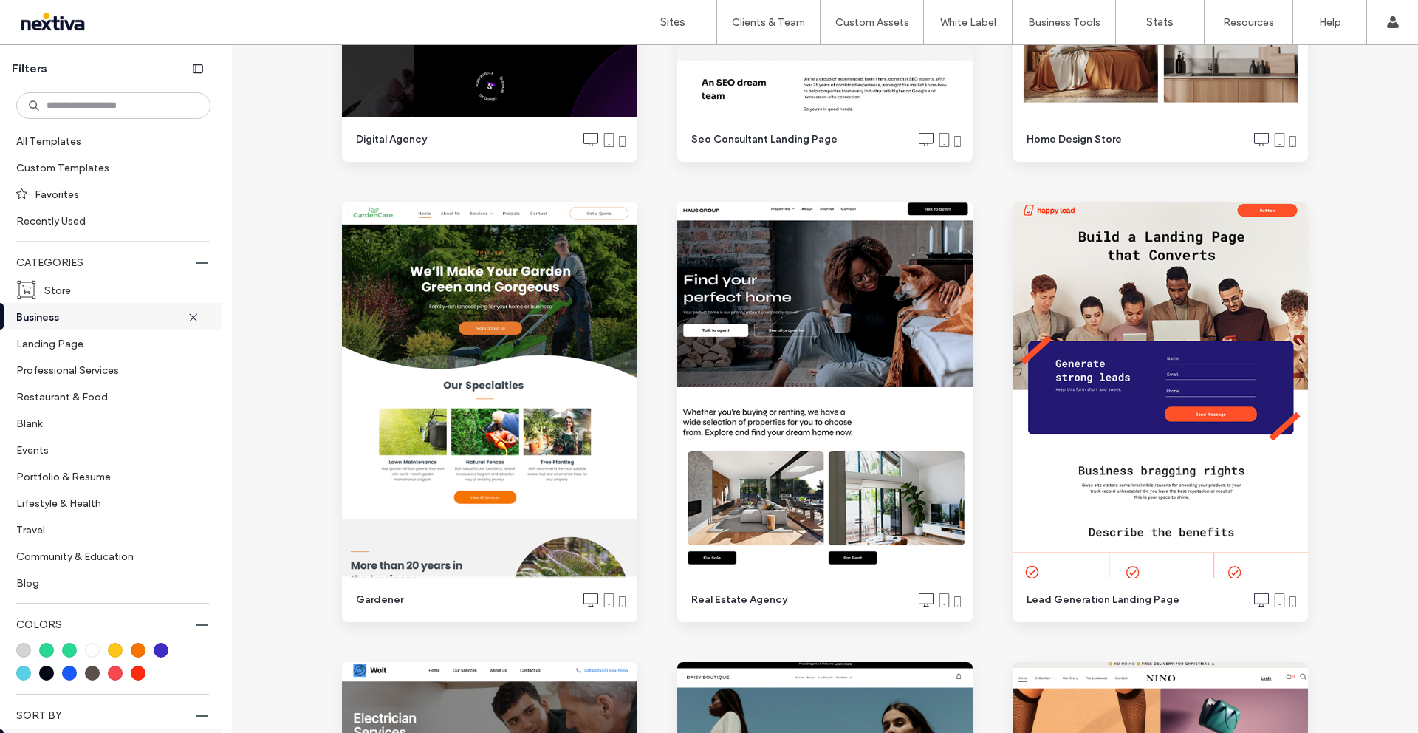
scroll to position [3184, 0]
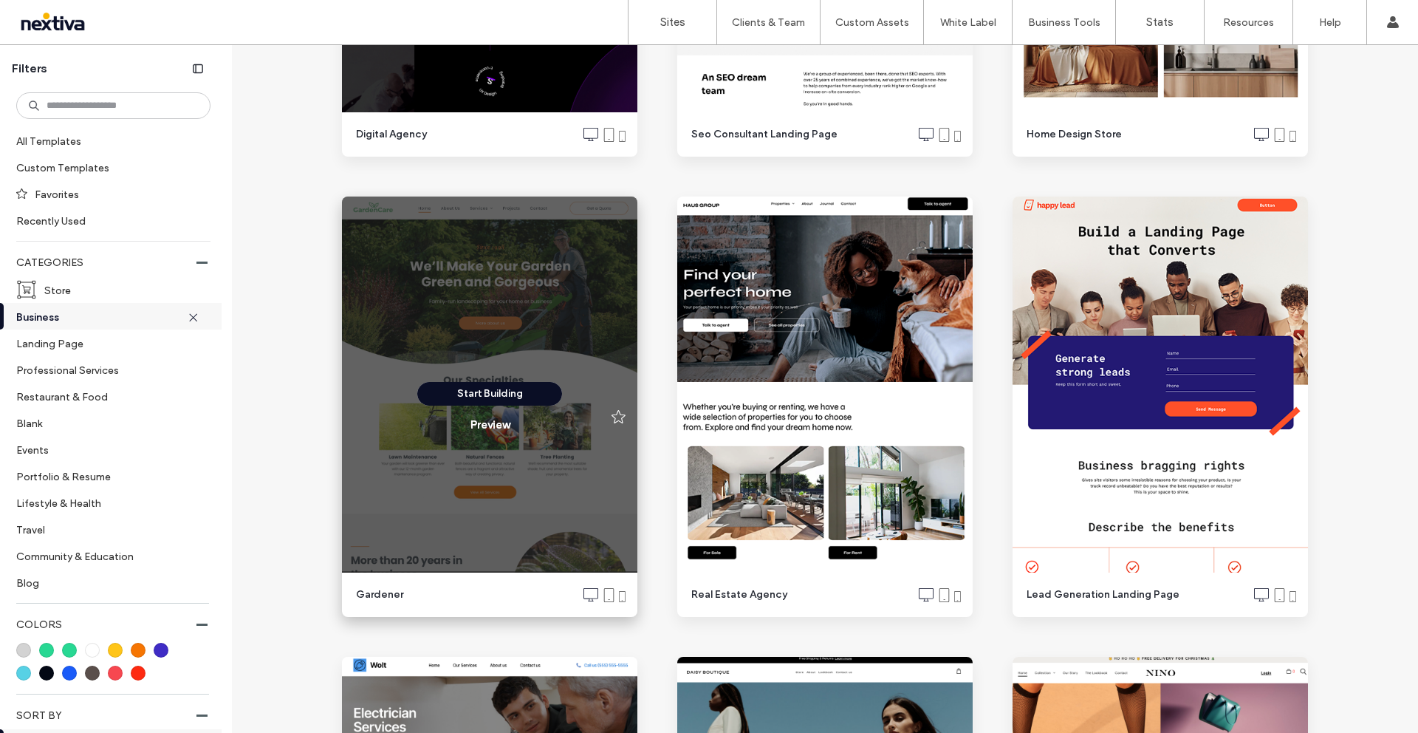
click at [483, 400] on button "Start Building" at bounding box center [489, 394] width 145 height 24
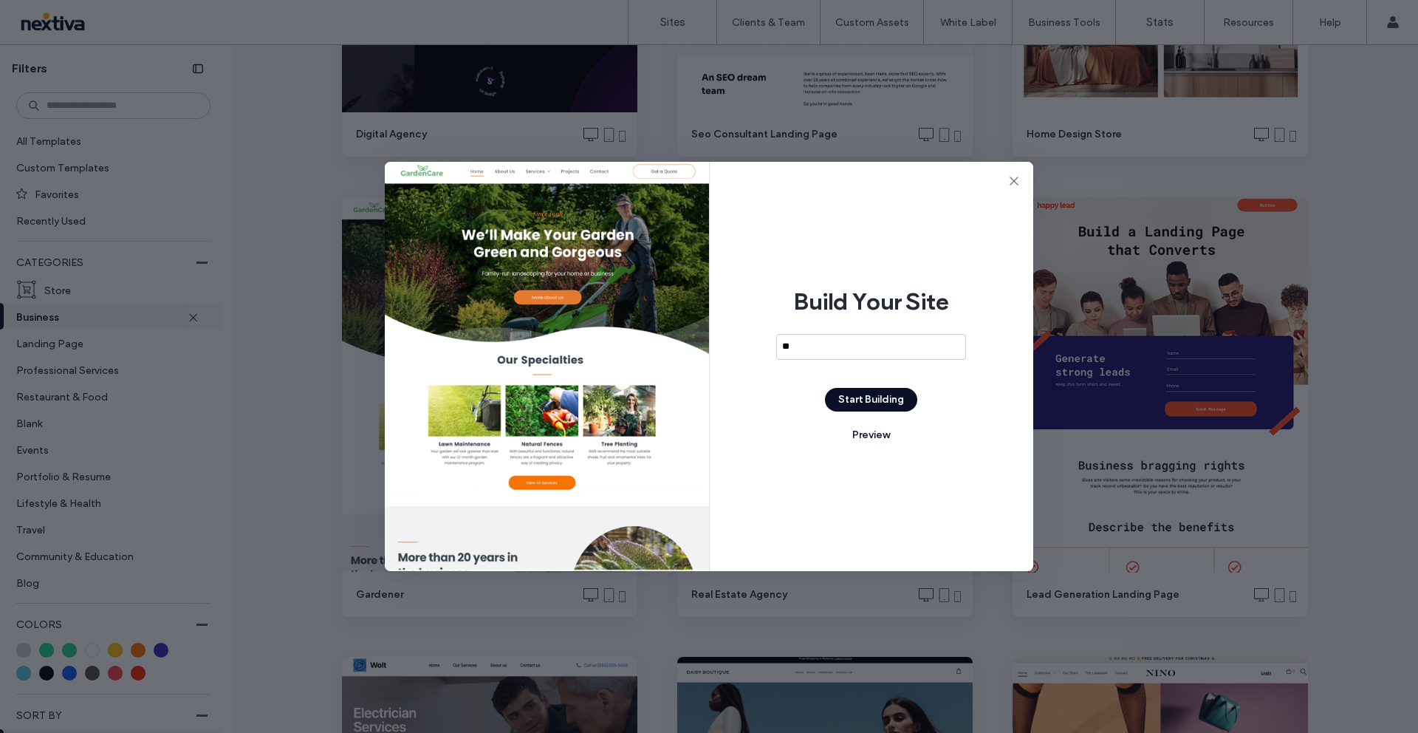
type input "*"
type input "**********"
click at [847, 397] on button "Start Building" at bounding box center [871, 400] width 92 height 24
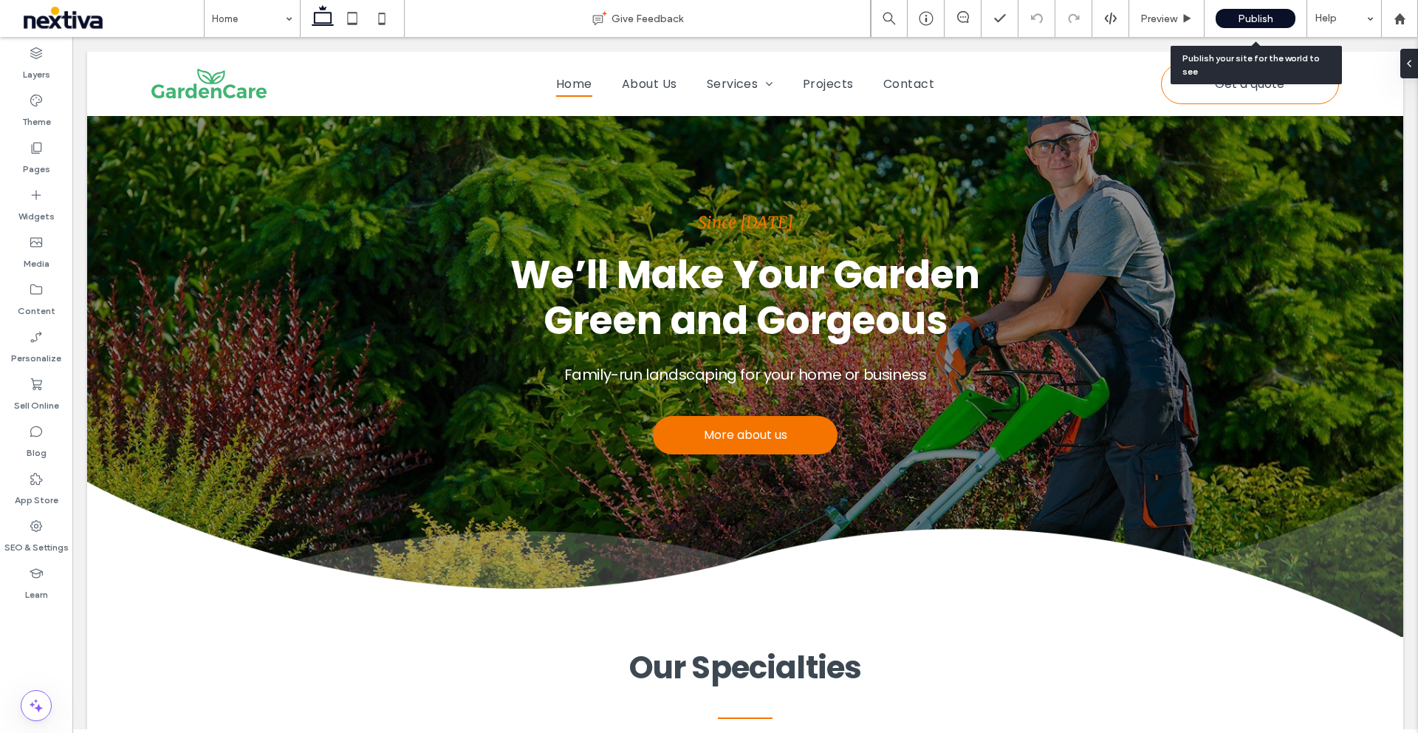
click at [1254, 19] on span "Publish" at bounding box center [1255, 19] width 35 height 13
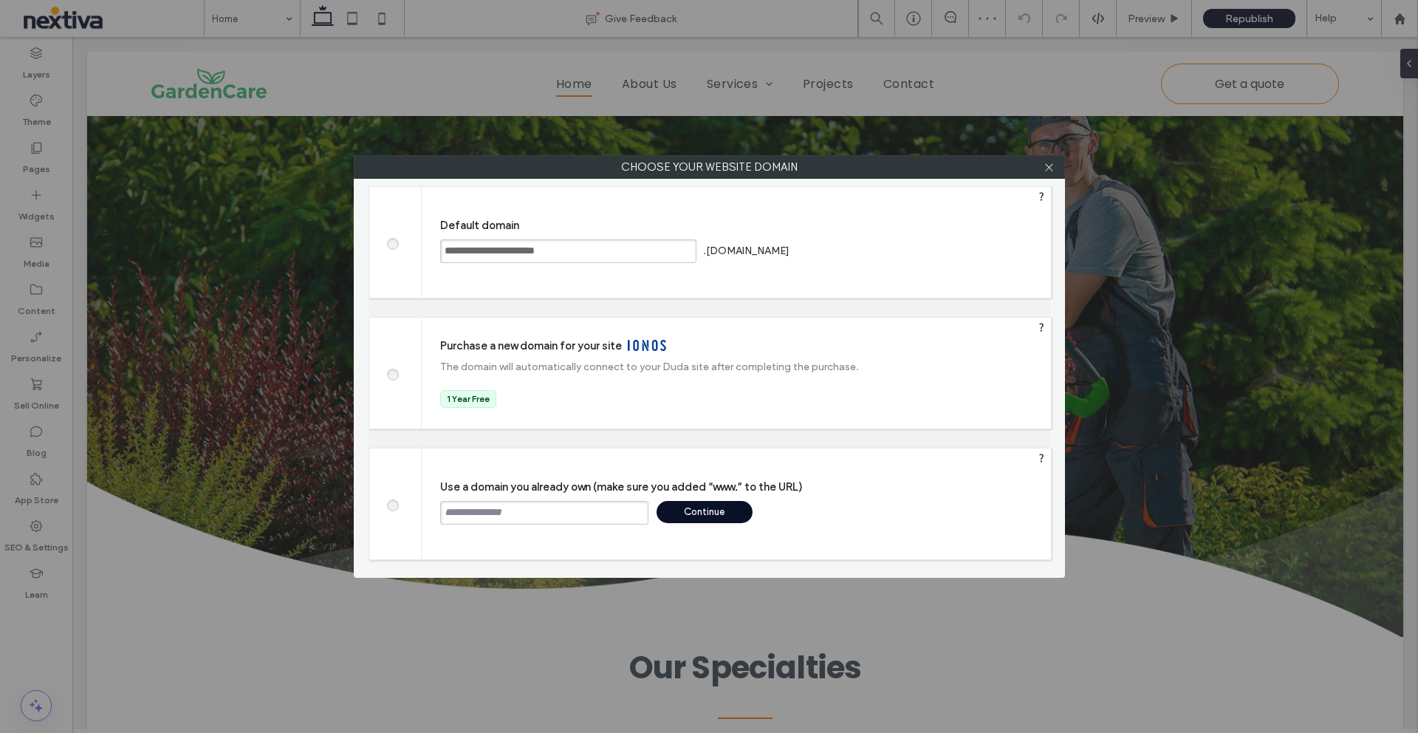
click at [475, 519] on input "text" at bounding box center [544, 513] width 208 height 24
click at [444, 513] on input "**********" at bounding box center [544, 513] width 208 height 24
type input "**********"
click at [692, 513] on div "Continue" at bounding box center [705, 512] width 96 height 22
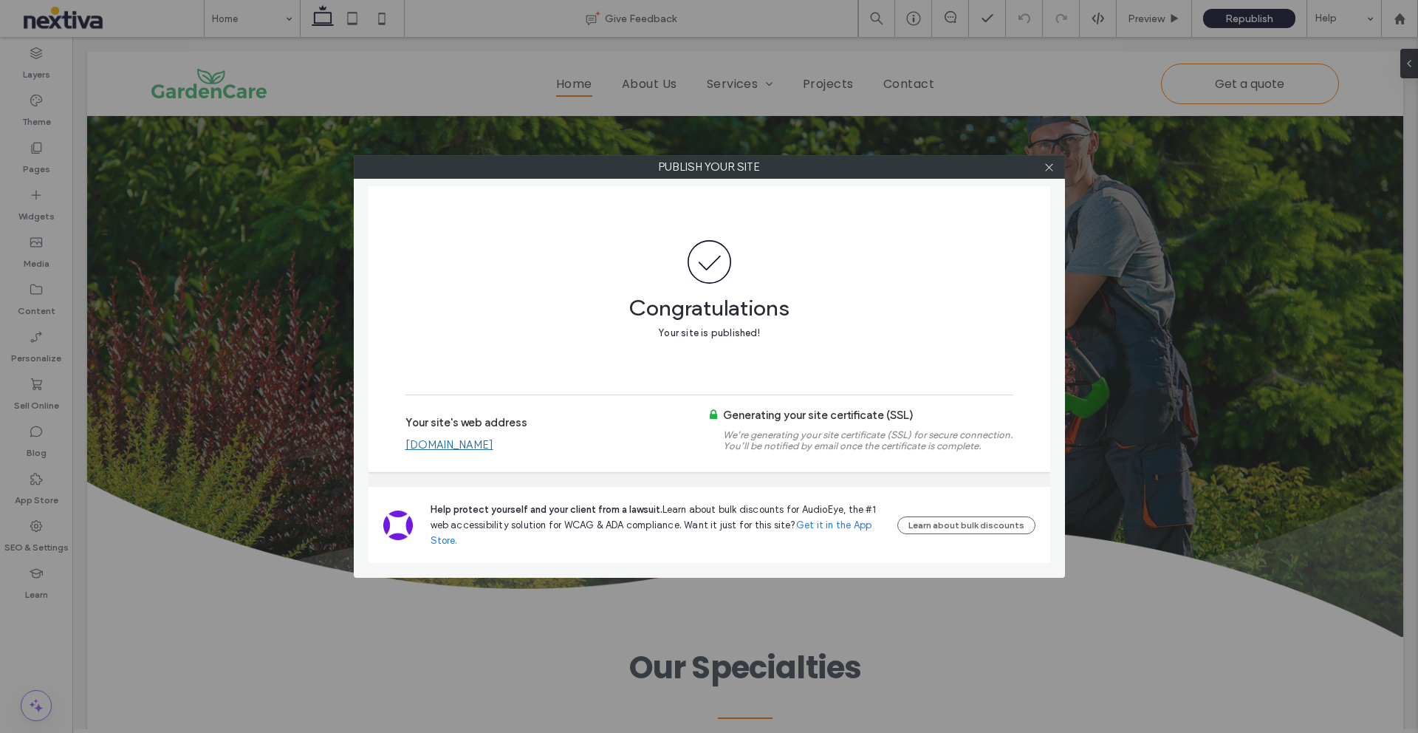
drag, startPoint x: 1047, startPoint y: 169, endPoint x: 1025, endPoint y: 171, distance: 23.0
click at [1047, 169] on icon at bounding box center [1049, 167] width 11 height 11
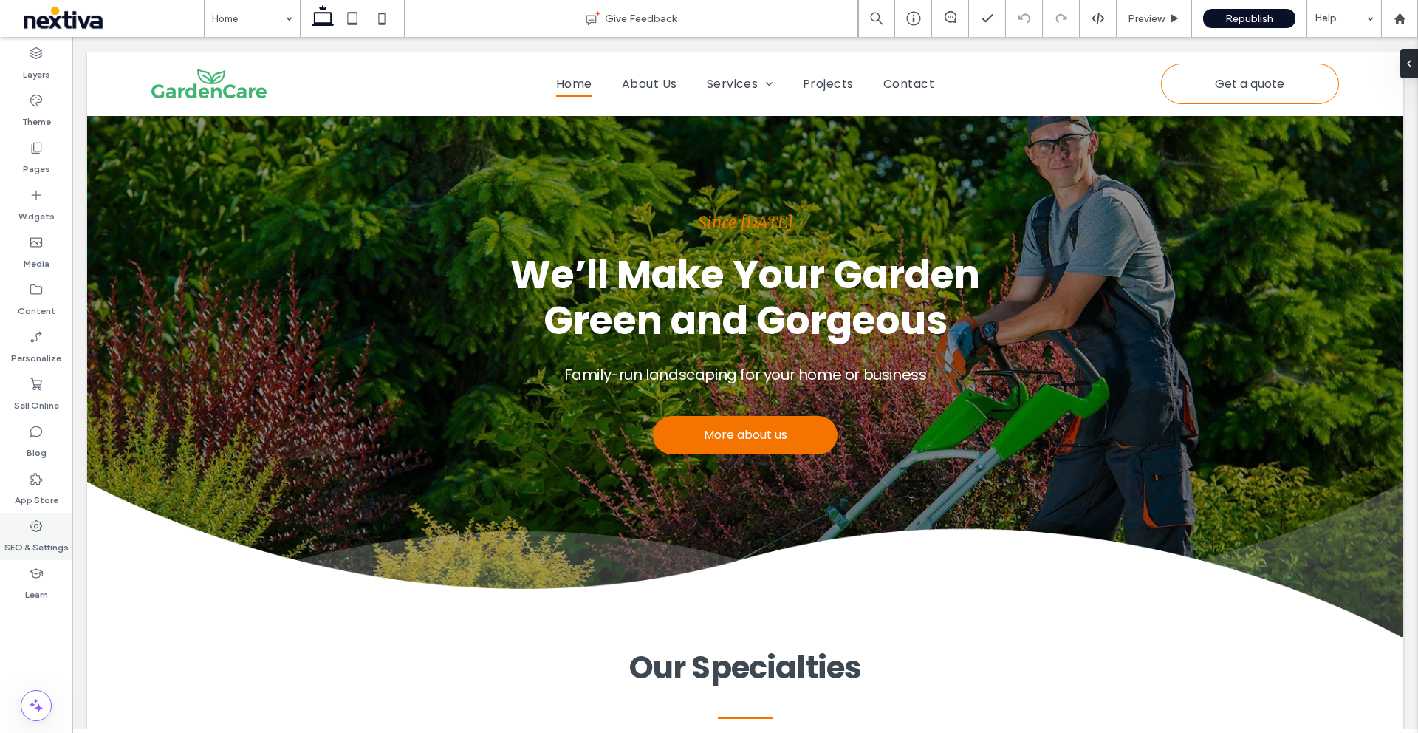
click at [27, 542] on label "SEO & Settings" at bounding box center [36, 543] width 64 height 21
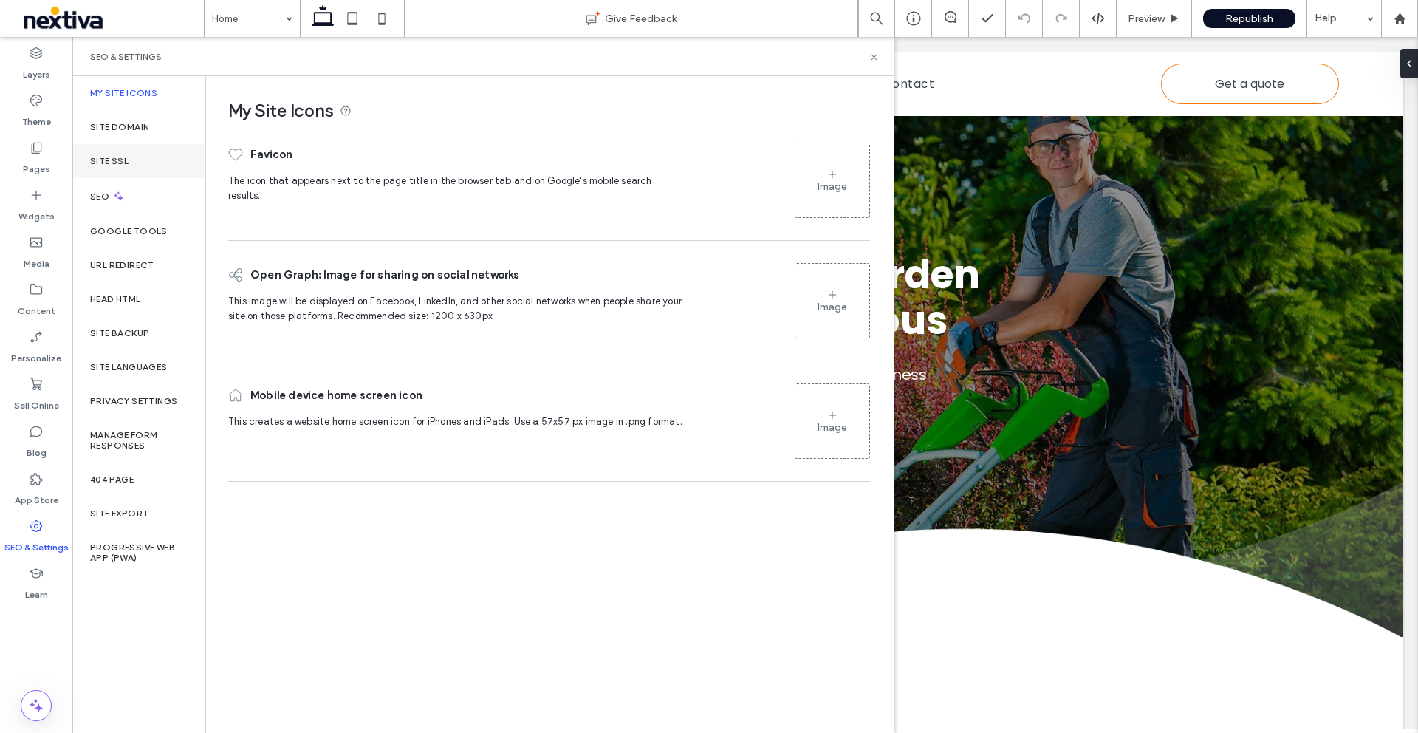
click at [112, 168] on div "Site SSL" at bounding box center [138, 161] width 133 height 34
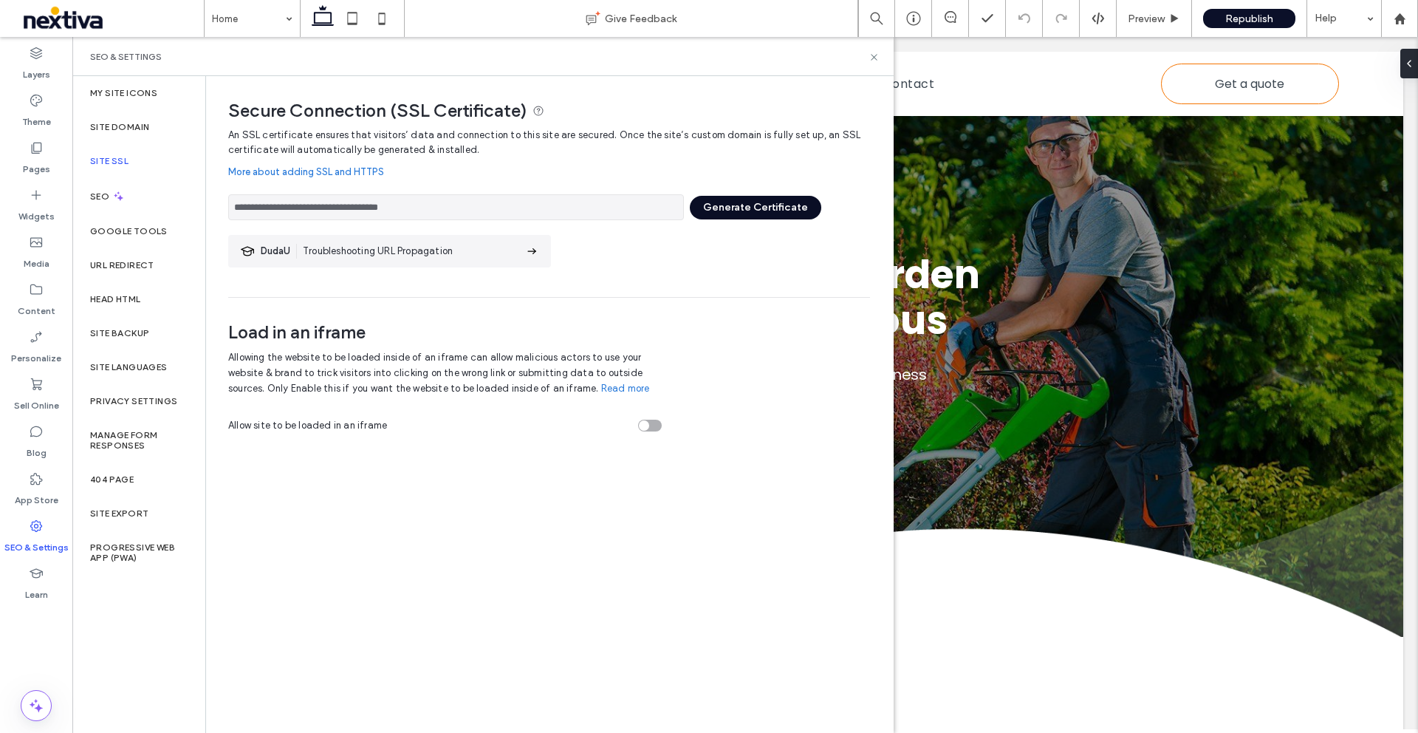
click at [724, 208] on button "Generate Certificate" at bounding box center [755, 208] width 131 height 24
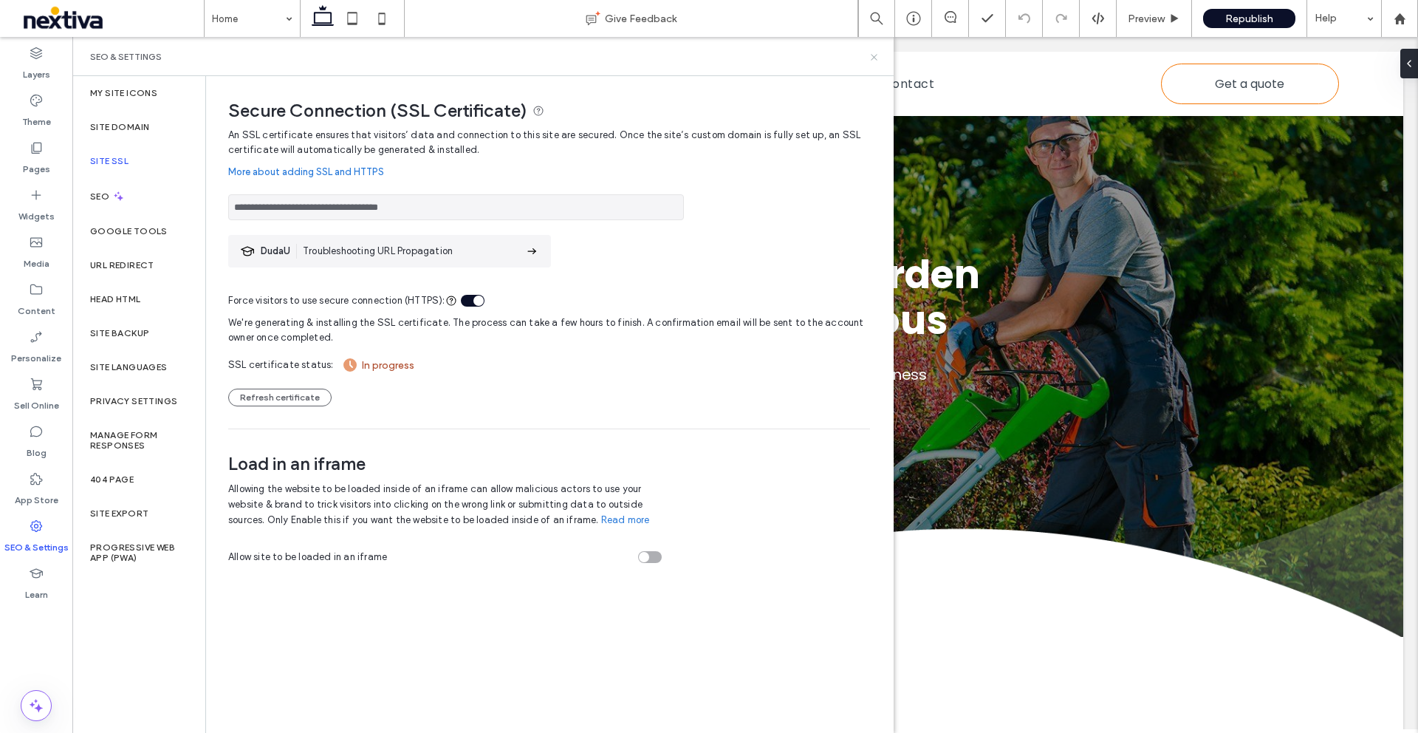
click at [872, 58] on use at bounding box center [874, 57] width 6 height 6
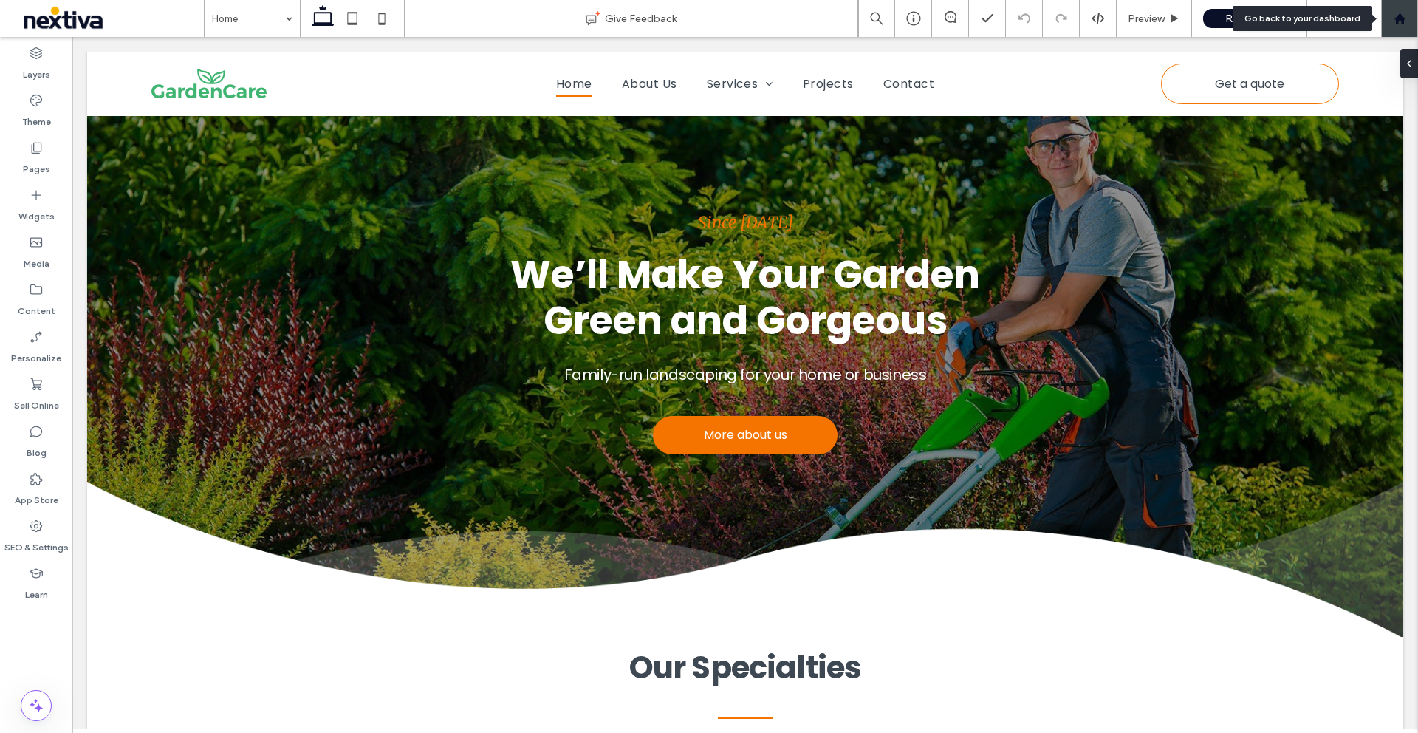
click at [1395, 22] on icon at bounding box center [1400, 19] width 13 height 13
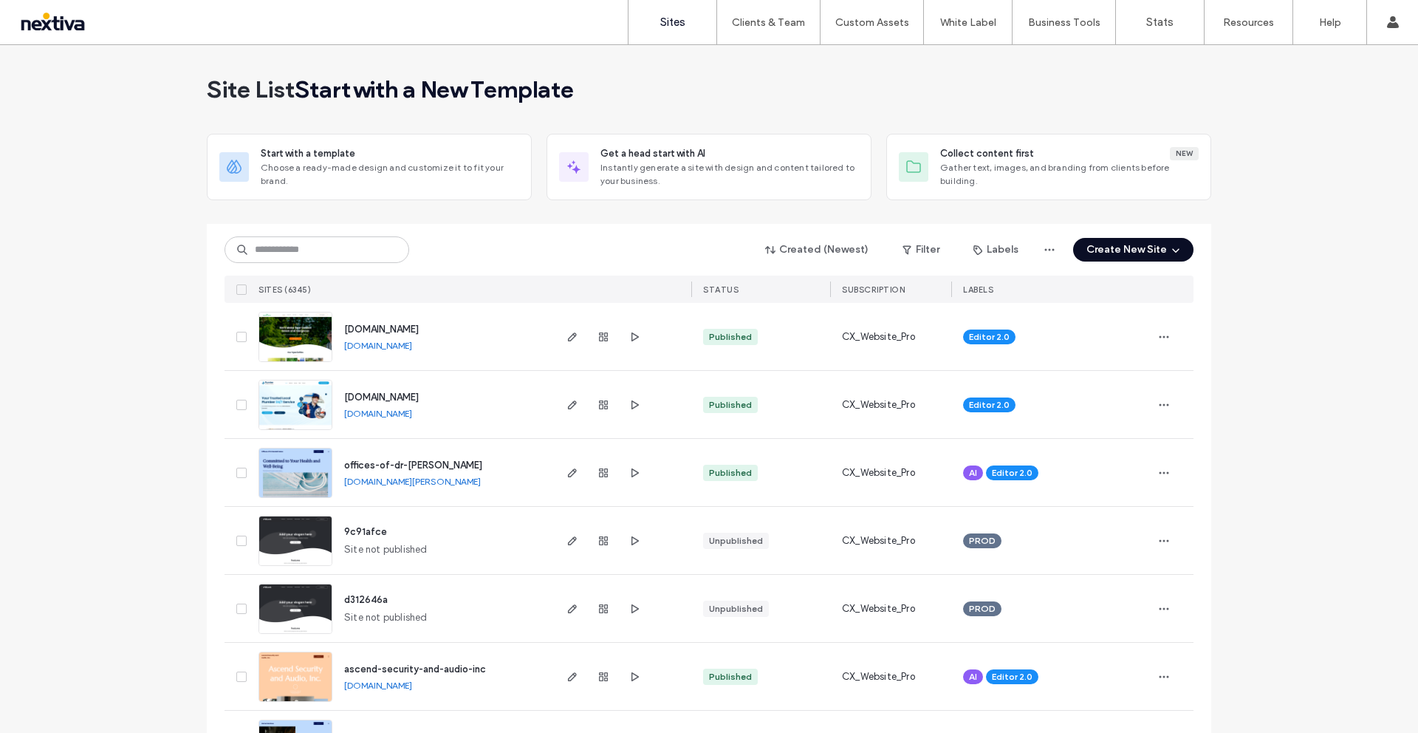
click at [1152, 250] on button "Create New Site" at bounding box center [1133, 250] width 120 height 24
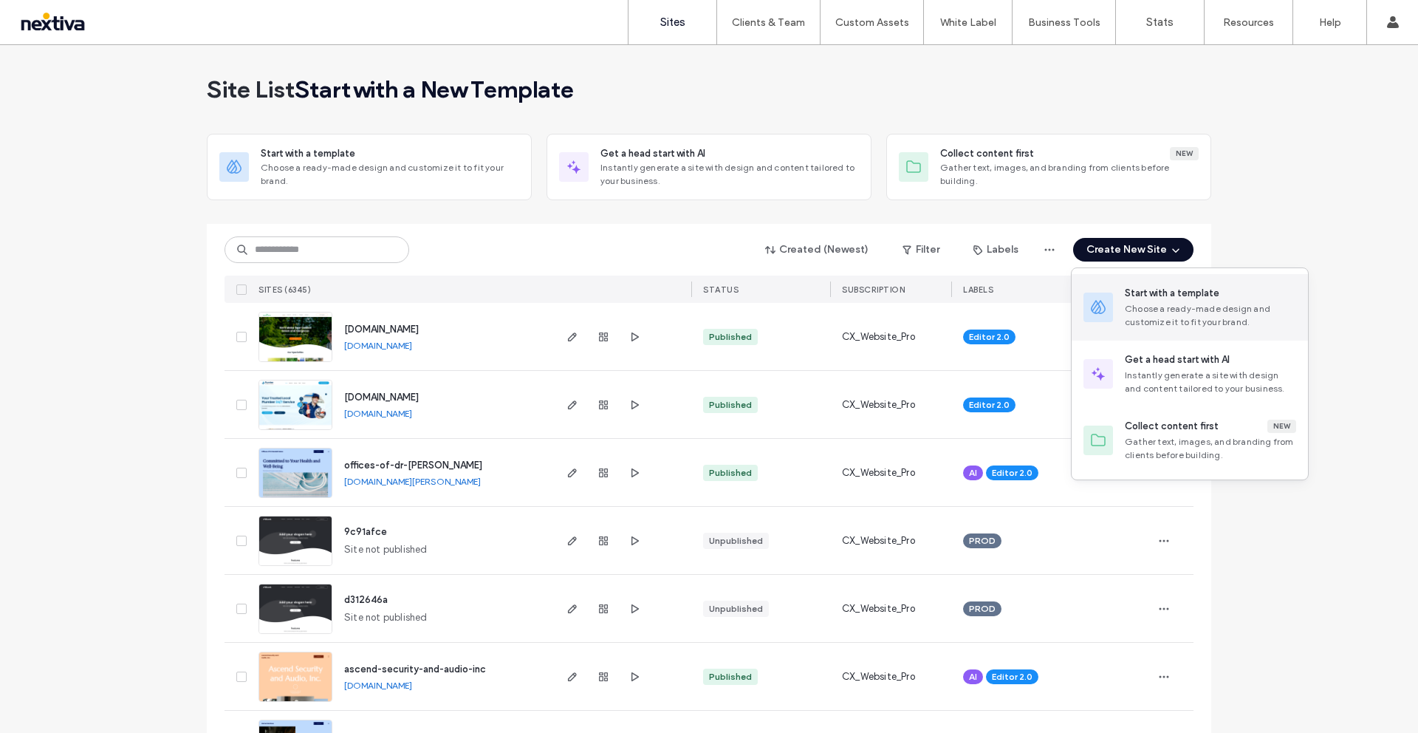
click at [1168, 302] on div "Choose a ready-made design and customize it to fit your brand." at bounding box center [1210, 315] width 171 height 27
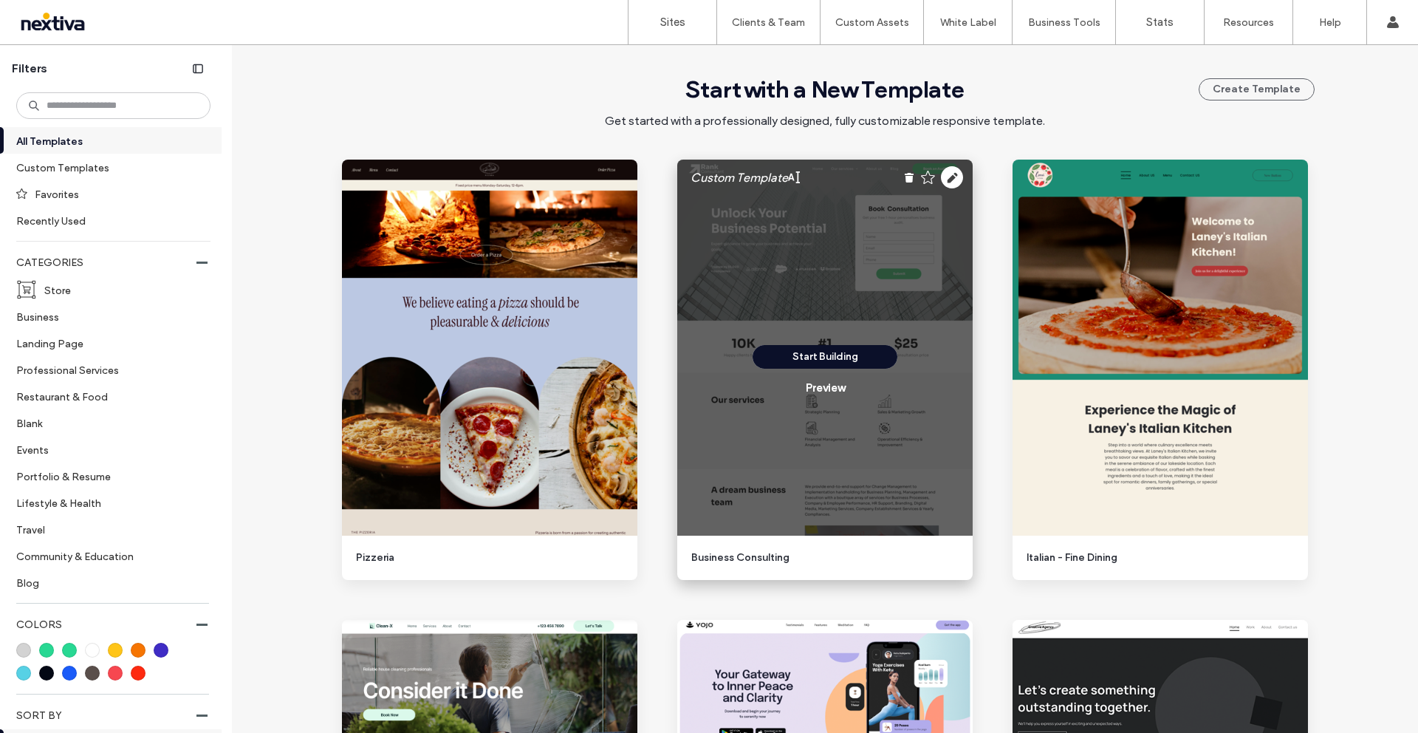
scroll to position [185, 0]
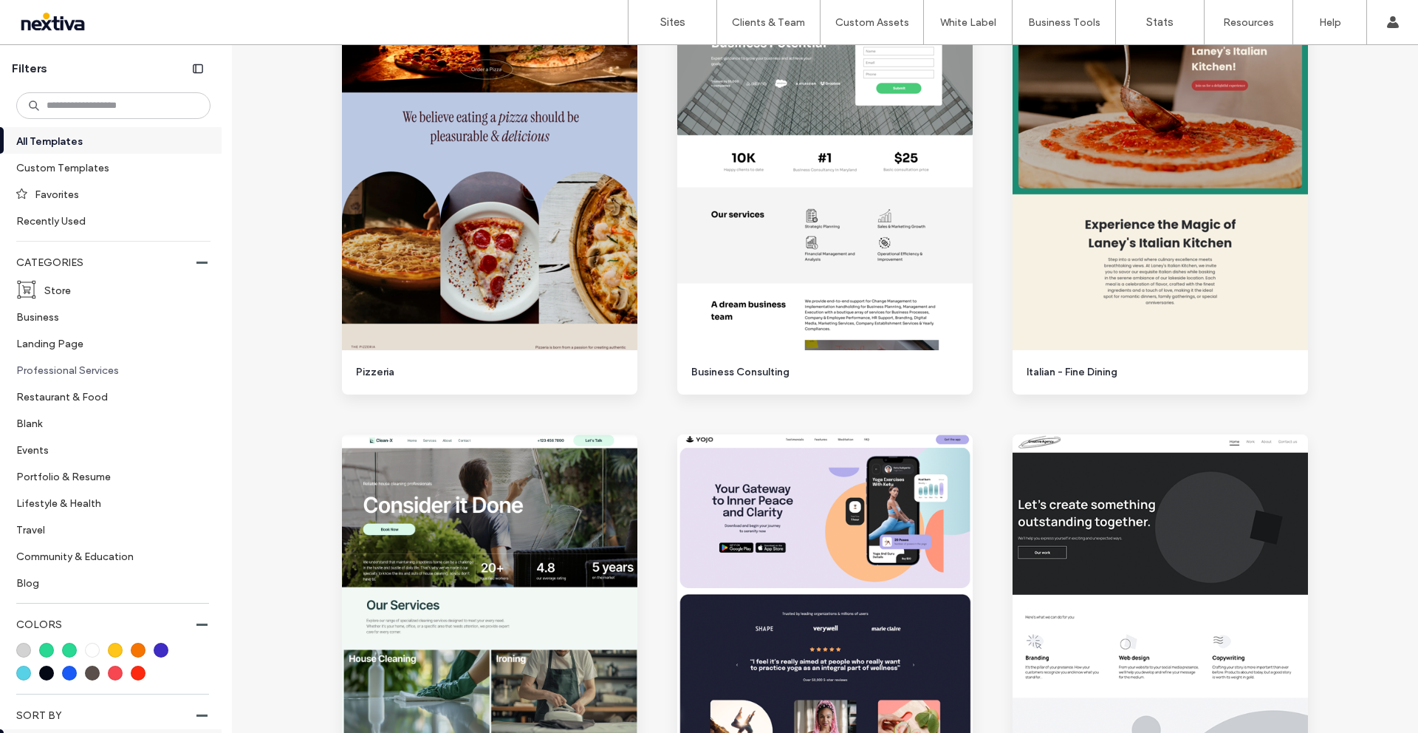
click at [24, 364] on label "Professional Services" at bounding box center [107, 370] width 182 height 26
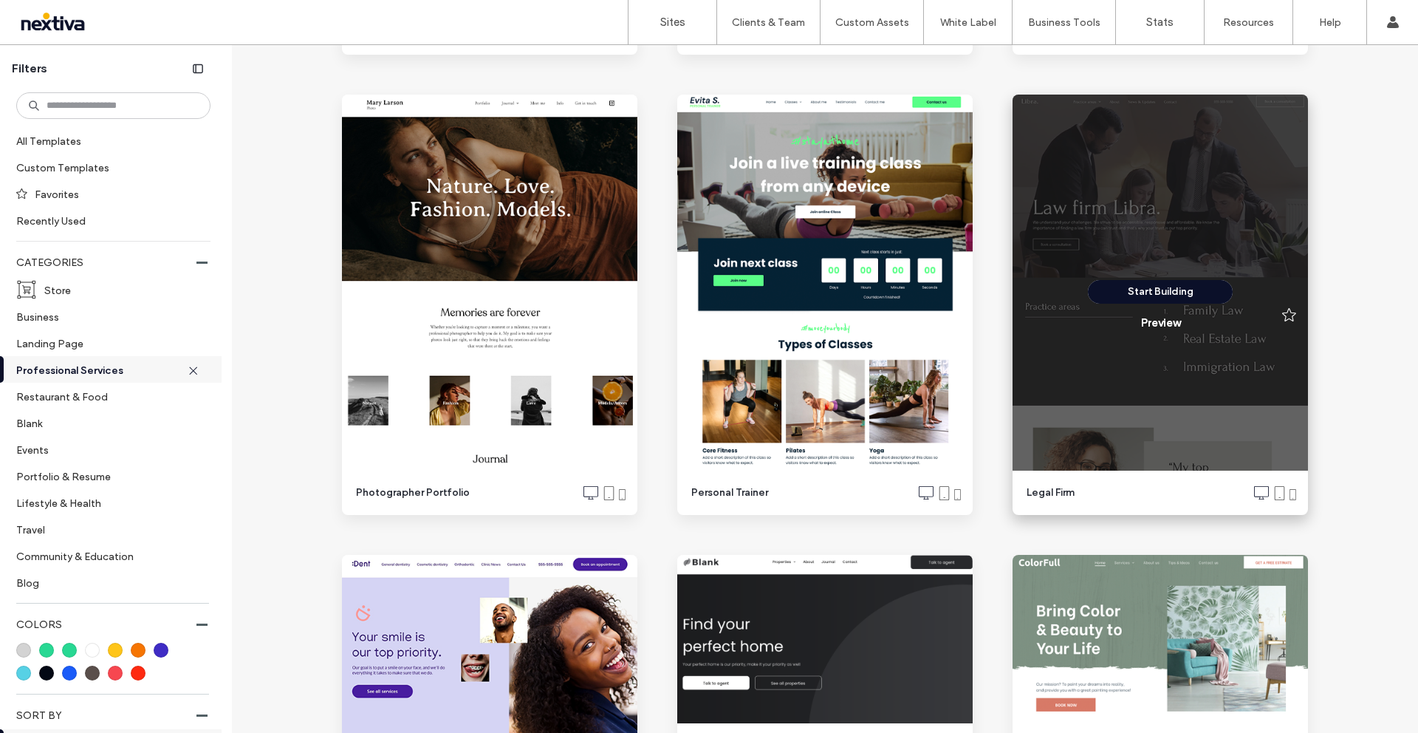
scroll to position [1781, 0]
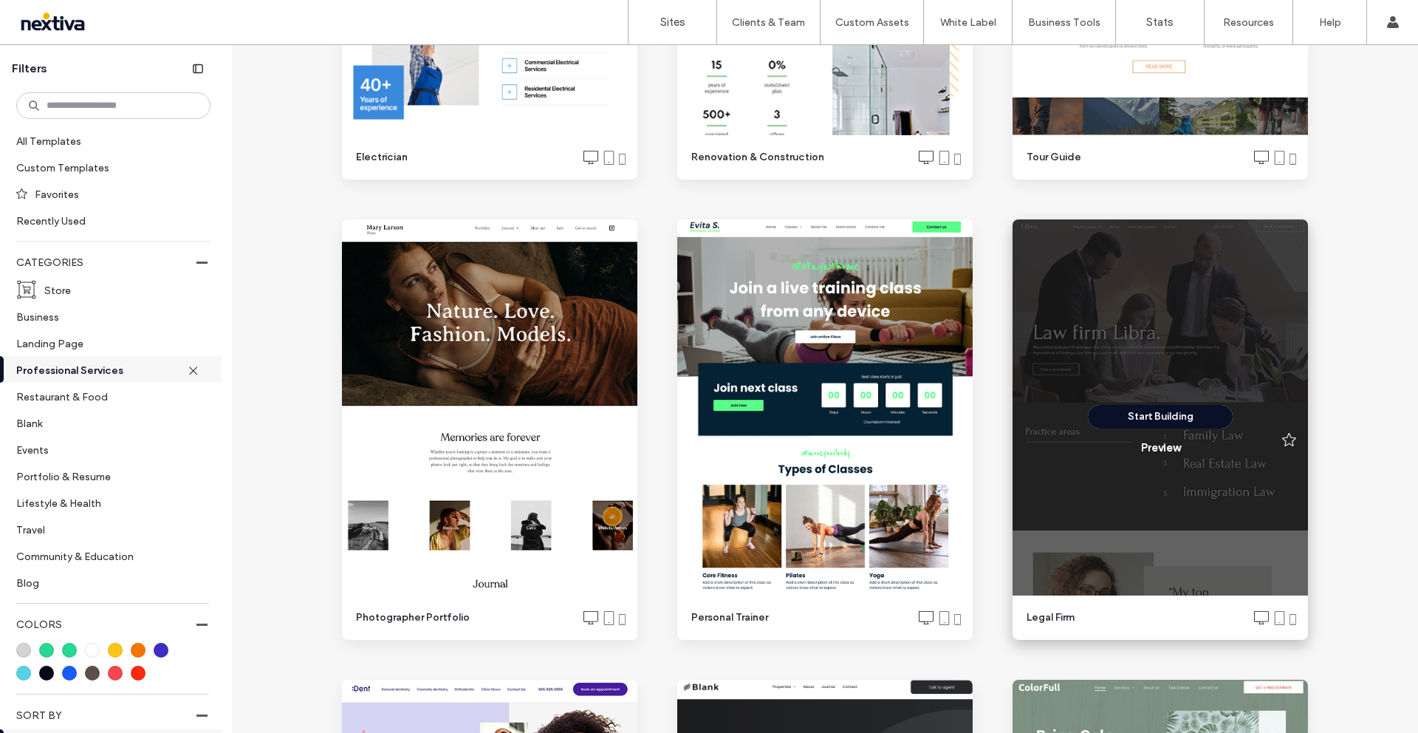
click at [1160, 403] on div "Start Building Preview" at bounding box center [1160, 429] width 295 height 420
click at [1159, 411] on button "Start Building" at bounding box center [1160, 417] width 145 height 24
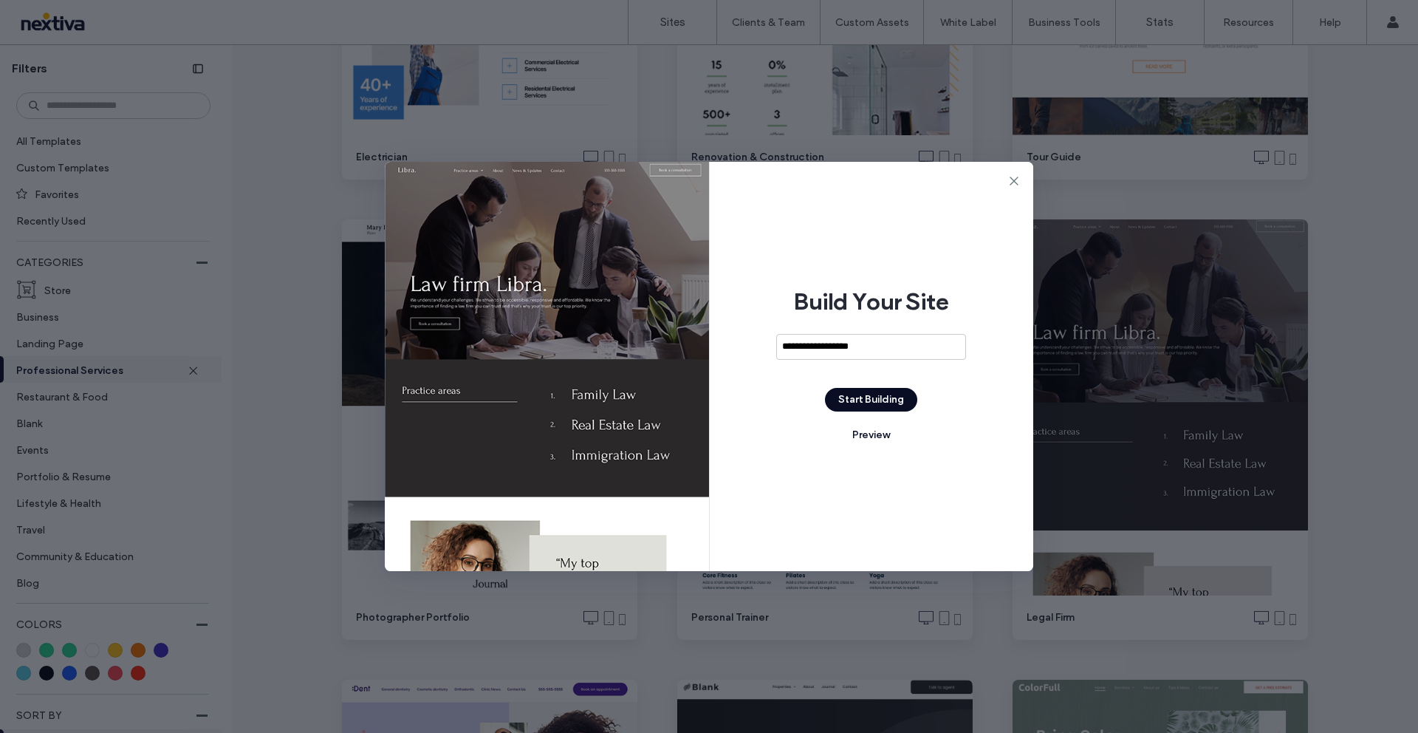
type input "**********"
click at [898, 393] on button "Start Building" at bounding box center [871, 400] width 92 height 24
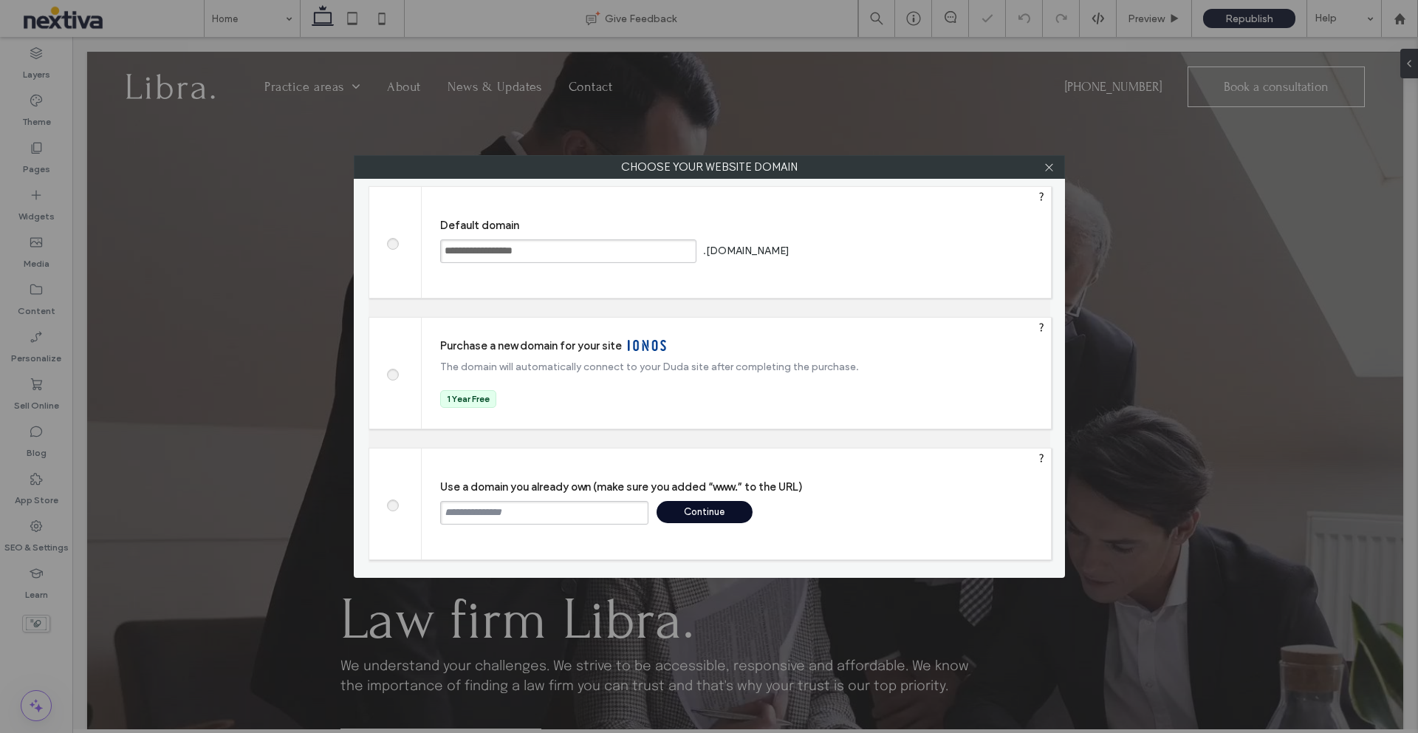
click at [518, 516] on input "text" at bounding box center [544, 513] width 208 height 24
type input "**********"
click at [697, 516] on div "Continue" at bounding box center [705, 512] width 96 height 22
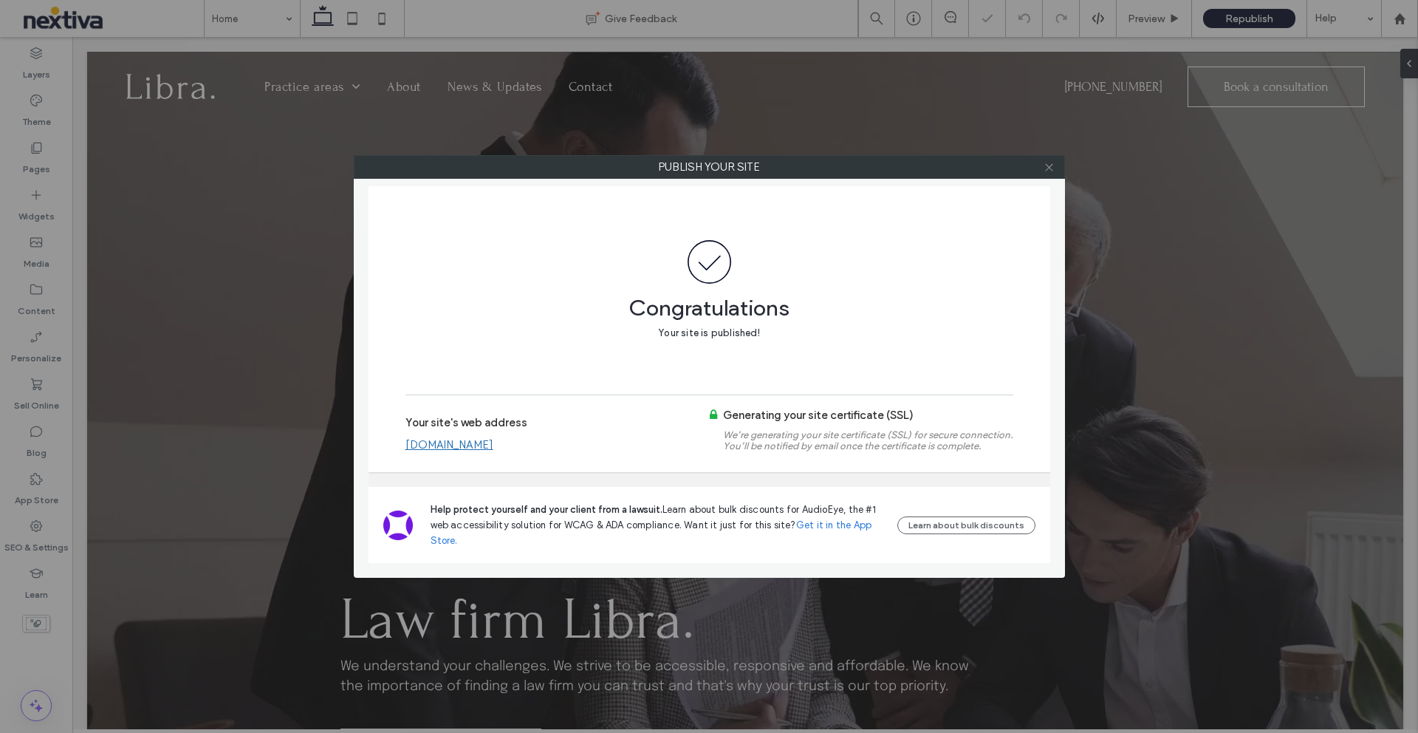
click at [1046, 174] on span at bounding box center [1049, 167] width 11 height 22
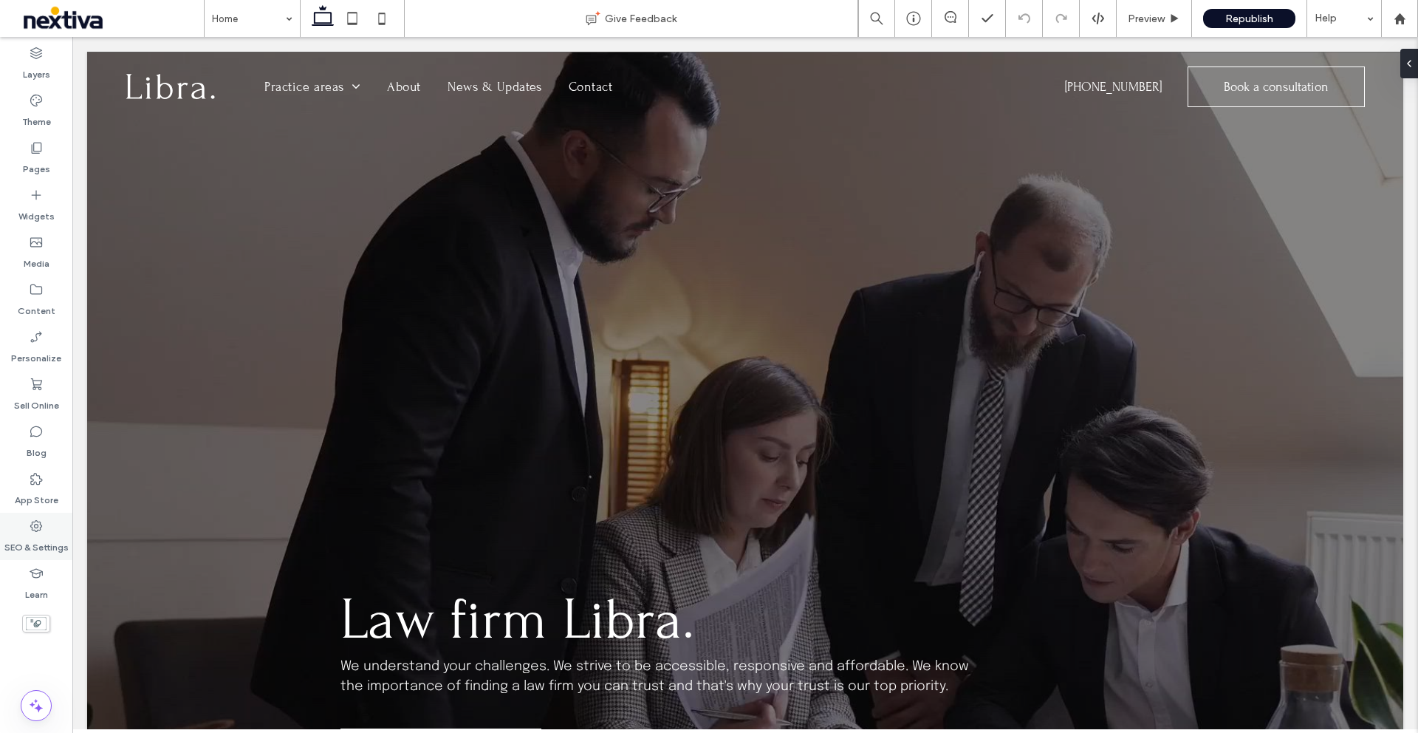
click at [27, 525] on div "SEO & Settings" at bounding box center [36, 536] width 72 height 47
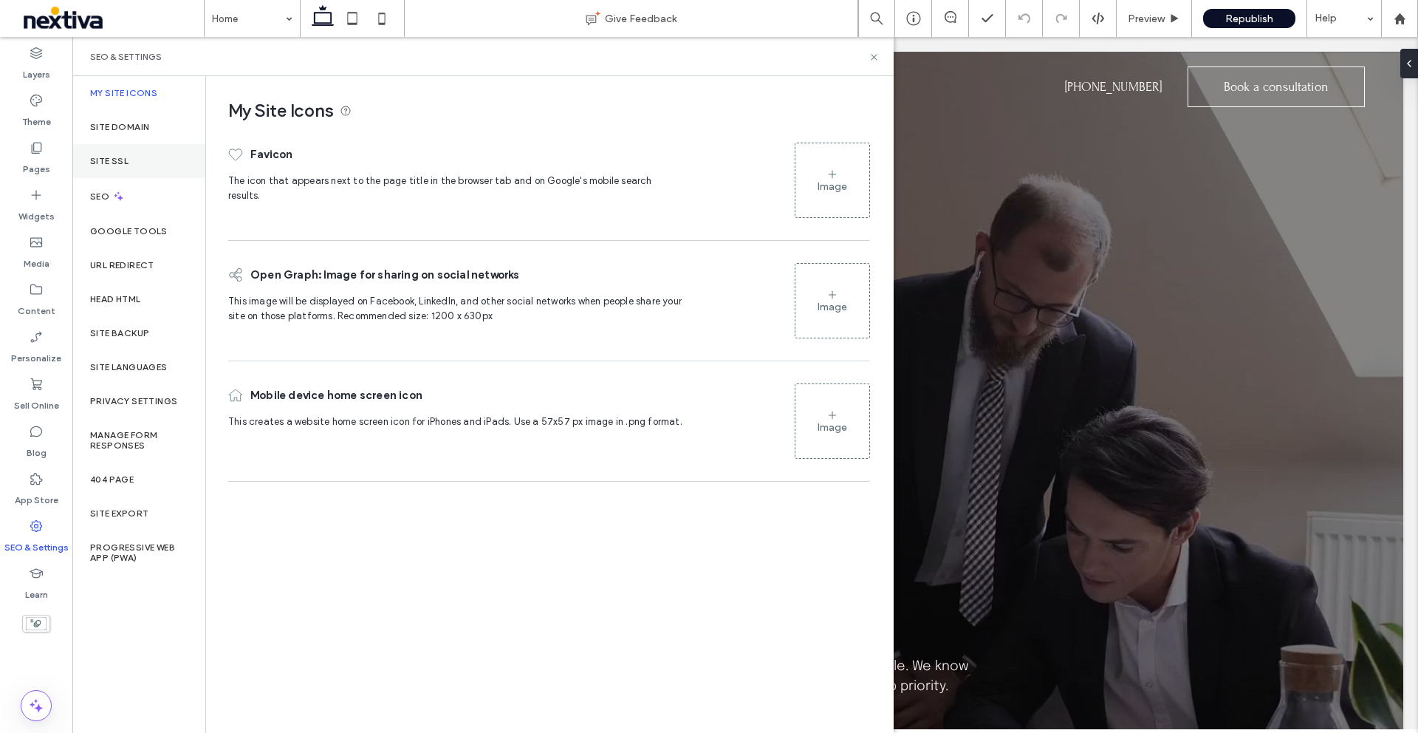
click at [124, 157] on label "Site SSL" at bounding box center [109, 161] width 38 height 10
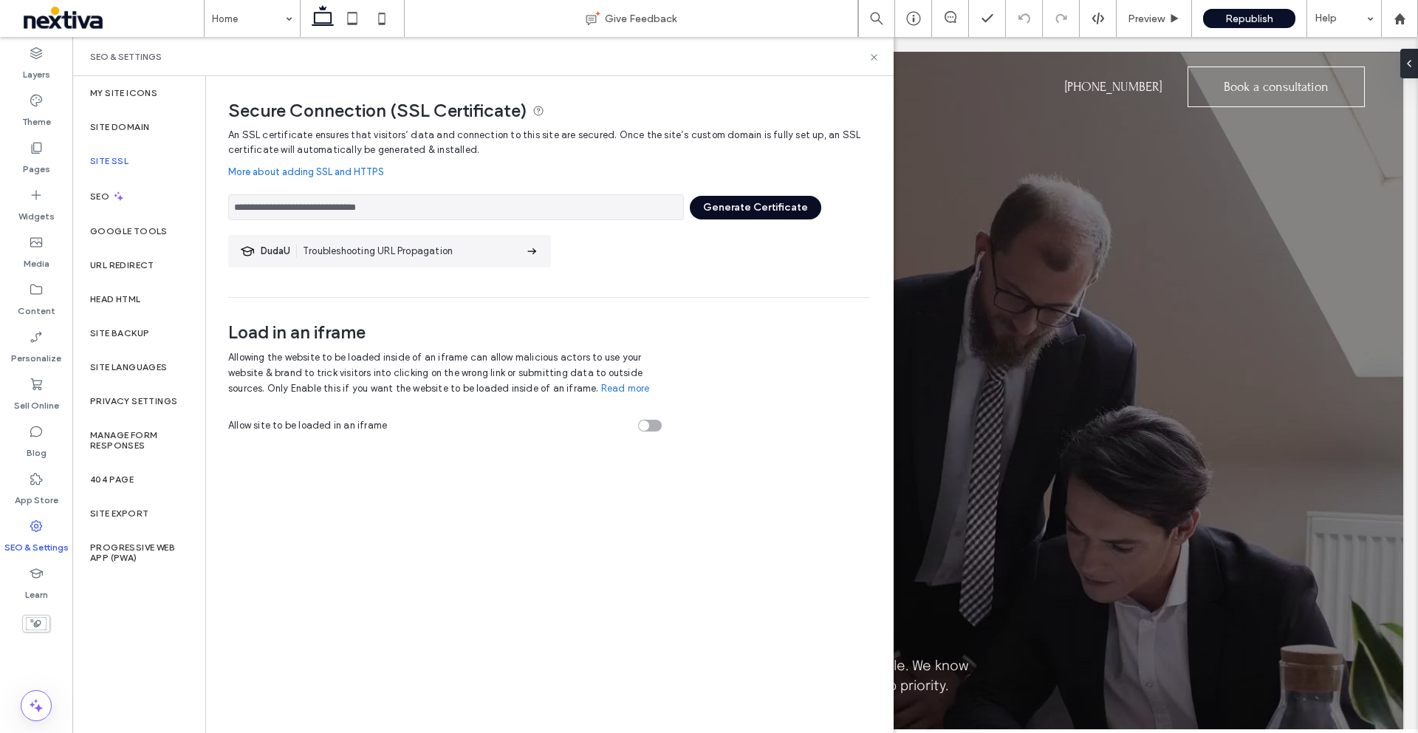
click at [784, 213] on button "Generate Certificate" at bounding box center [755, 208] width 131 height 24
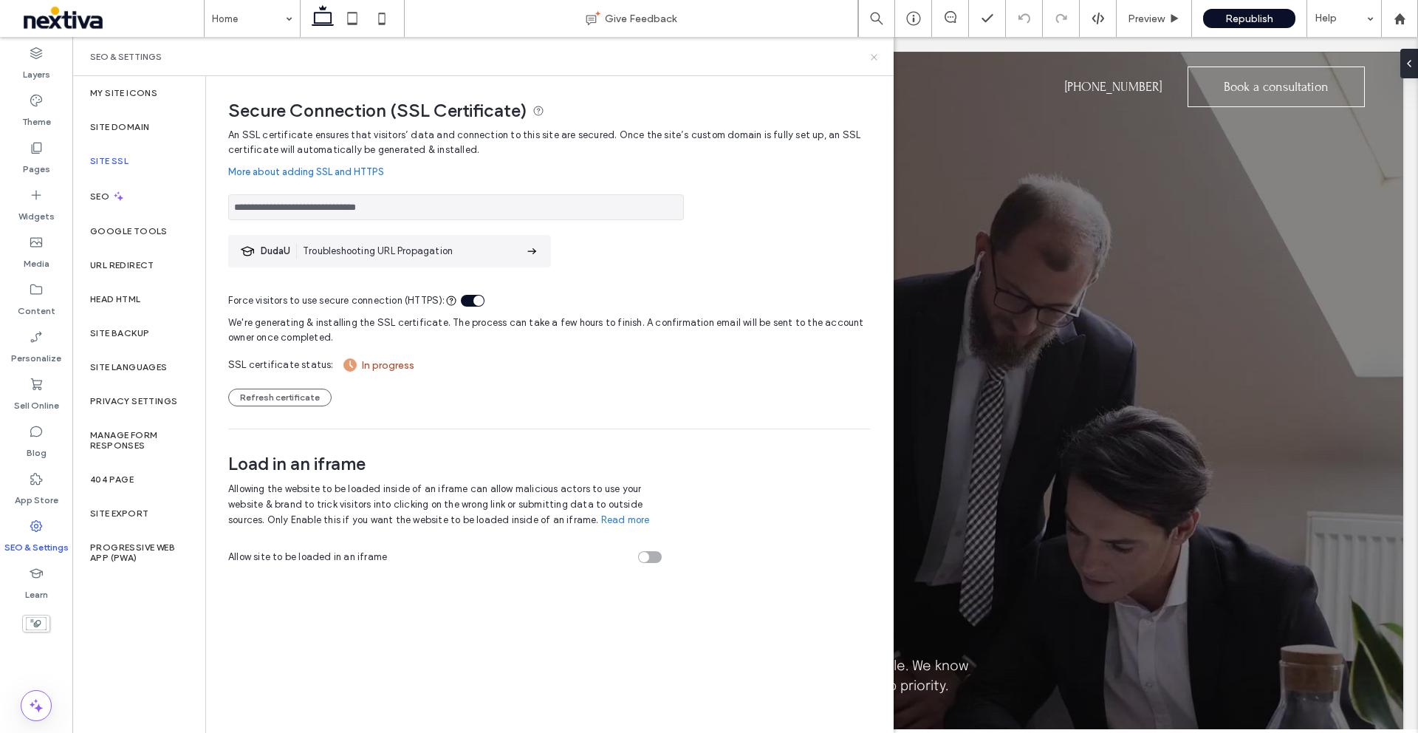
click at [873, 61] on icon at bounding box center [874, 57] width 11 height 11
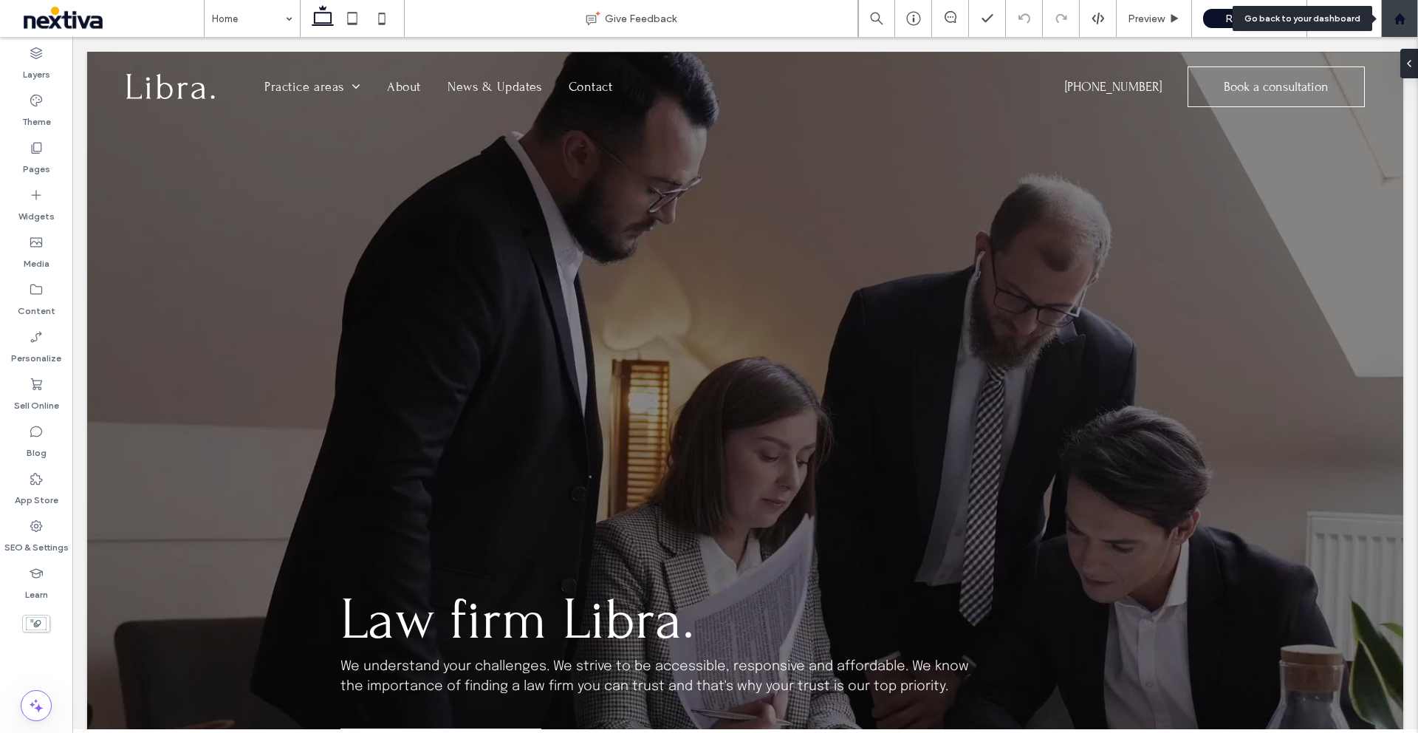
click at [1406, 20] on div at bounding box center [1399, 19] width 35 height 13
